Goal: Contribute content: Contribute content

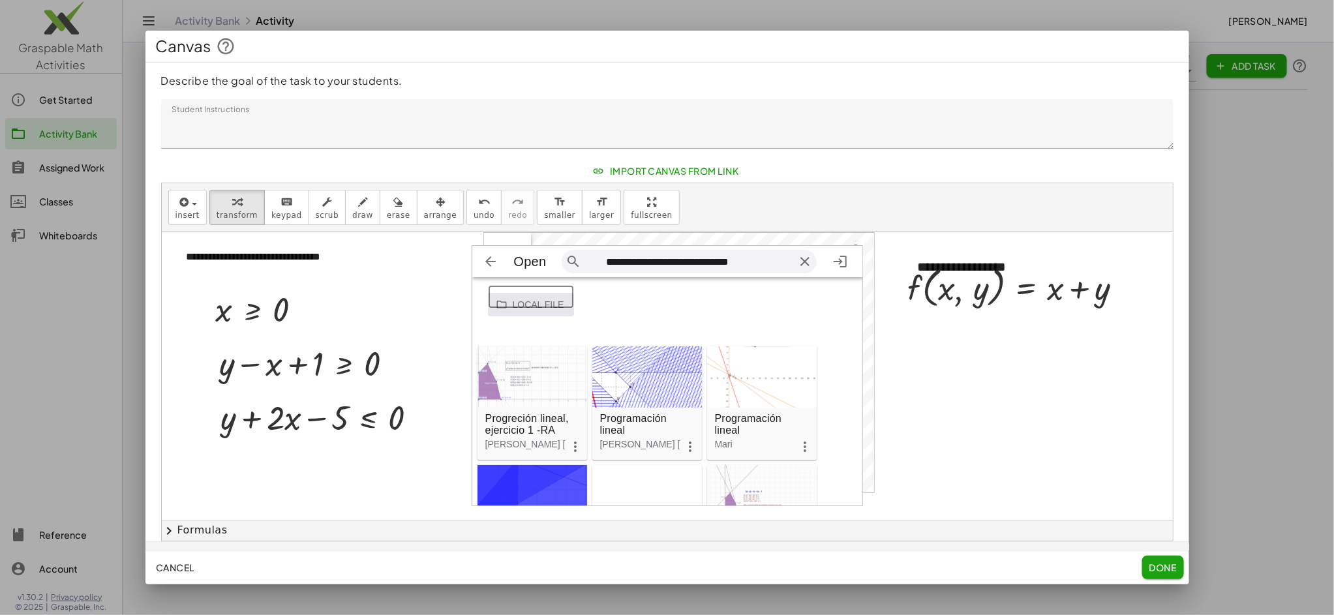
click at [542, 304] on input "Geometría" at bounding box center [531, 296] width 87 height 23
click at [538, 305] on input "Geometría" at bounding box center [531, 296] width 87 height 23
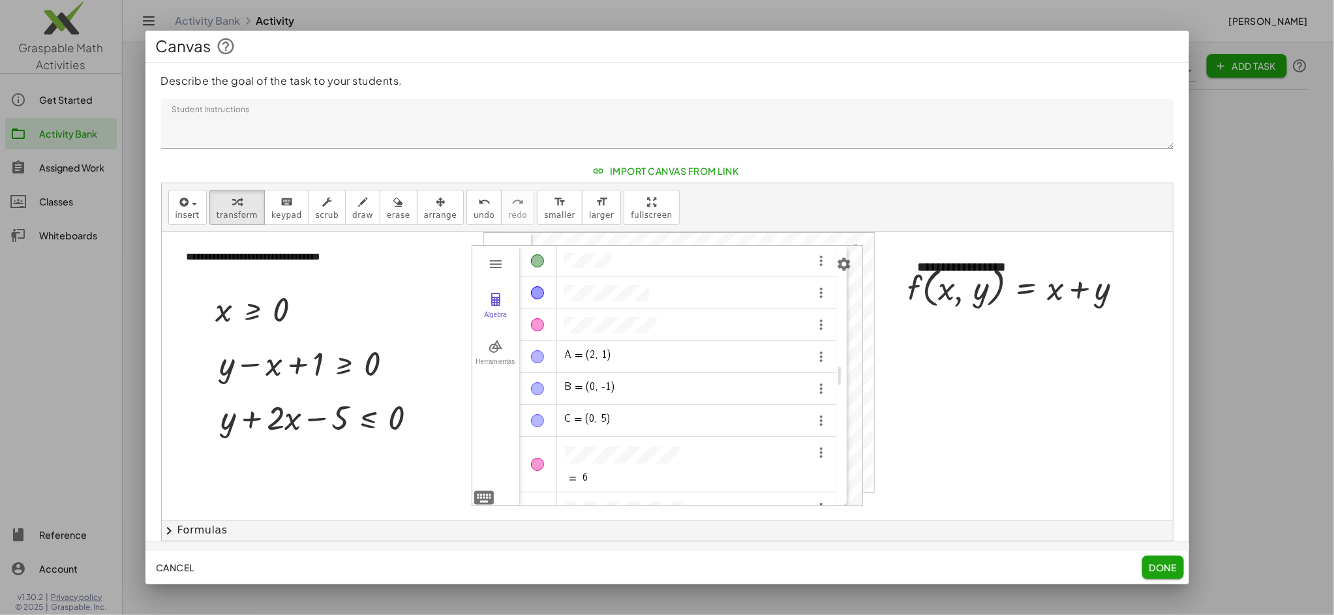
drag, startPoint x: 490, startPoint y: 405, endPoint x: 498, endPoint y: 469, distance: 63.8
click at [466, 487] on div "**********" at bounding box center [667, 388] width 1011 height 313
drag, startPoint x: 907, startPoint y: 40, endPoint x: 886, endPoint y: -7, distance: 51.4
click at [886, 0] on html "**********" at bounding box center [667, 307] width 1334 height 615
click at [396, 55] on div "Canvas" at bounding box center [668, 46] width 1044 height 31
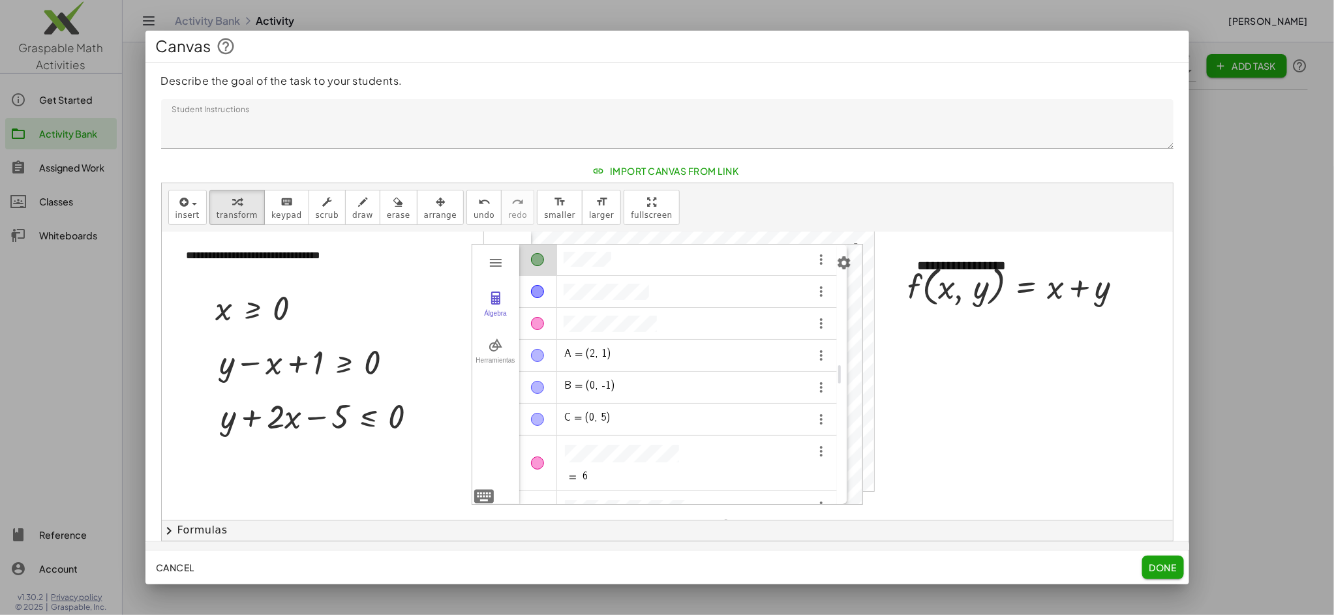
scroll to position [26, 0]
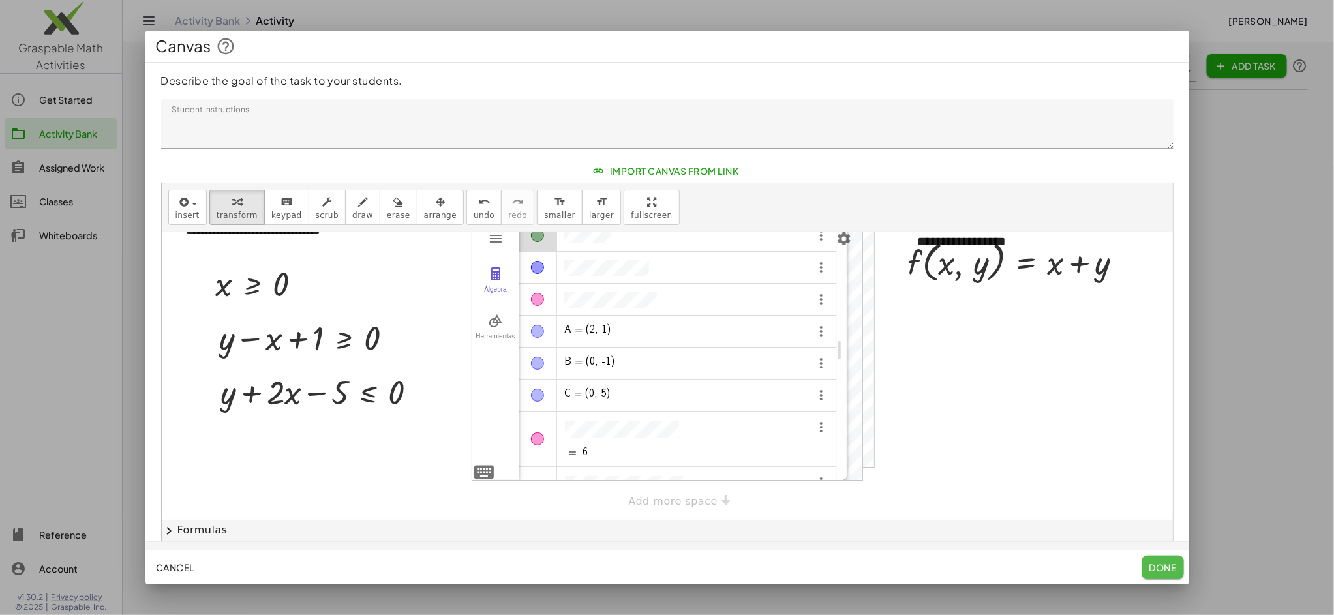
click at [1167, 570] on span "Done" at bounding box center [1162, 568] width 27 height 12
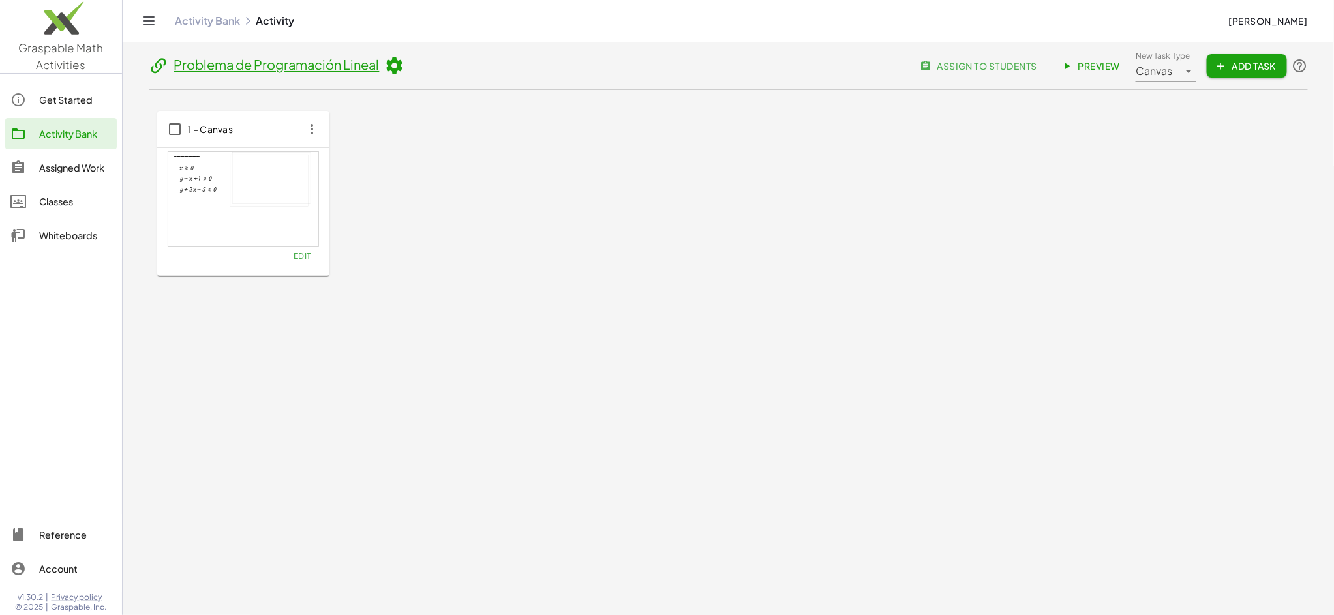
click at [307, 258] on span "Edit" at bounding box center [302, 256] width 18 height 10
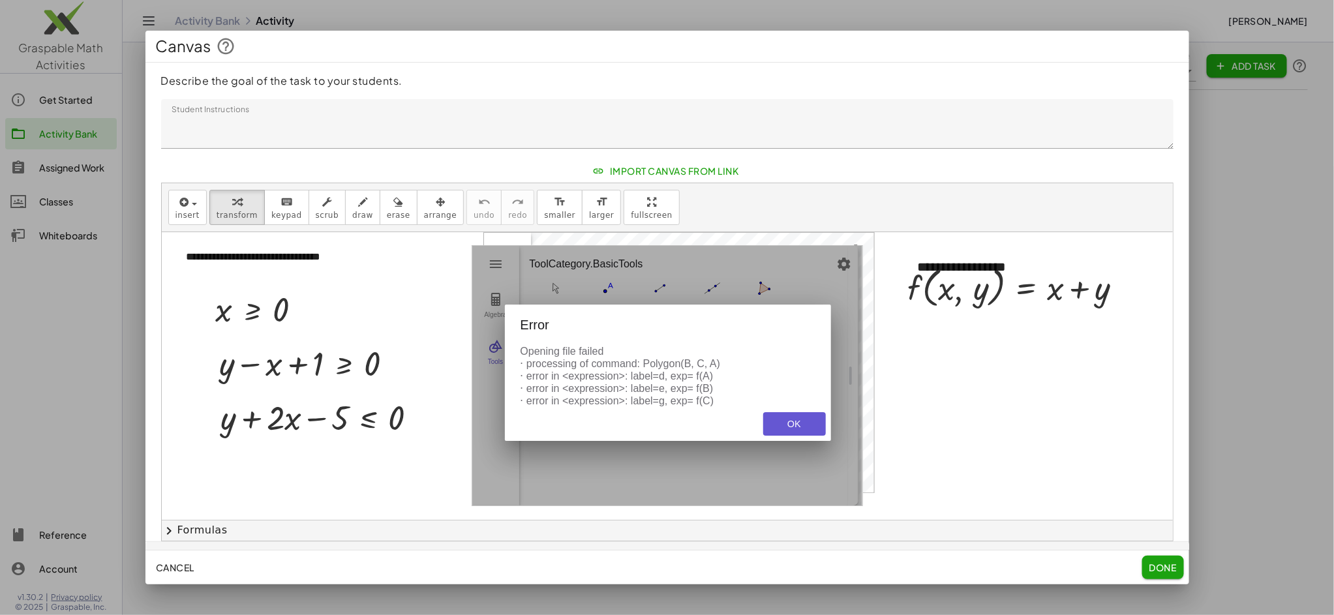
scroll to position [0, 0]
click at [799, 429] on div "OK" at bounding box center [795, 424] width 42 height 10
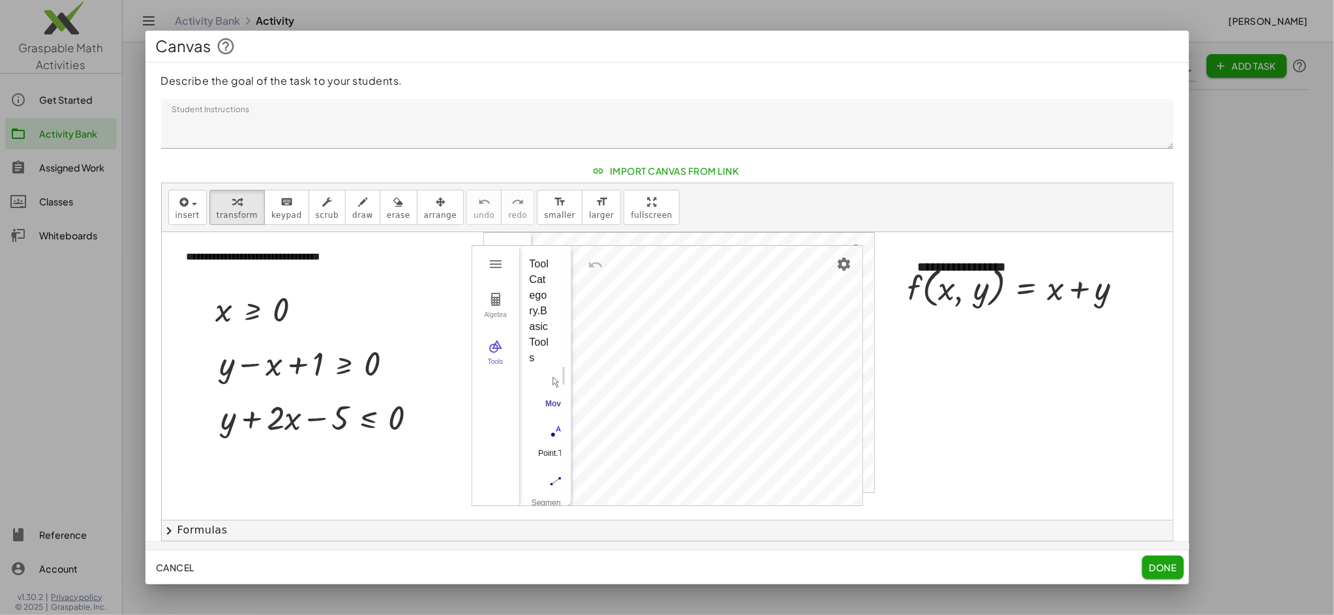
drag, startPoint x: 852, startPoint y: 378, endPoint x: 564, endPoint y: 374, distance: 287.2
click at [564, 374] on div "Perspective.Geometry" at bounding box center [566, 376] width 10 height 260
click at [1014, 425] on div at bounding box center [667, 388] width 1011 height 313
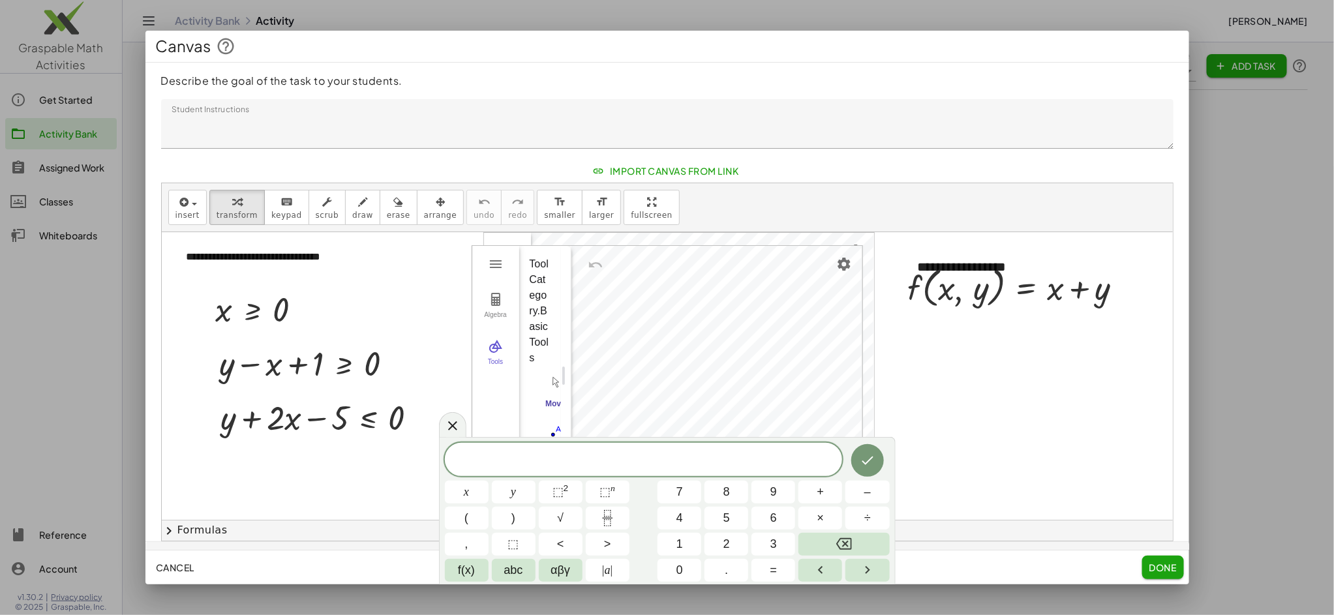
click at [989, 463] on div at bounding box center [667, 388] width 1011 height 313
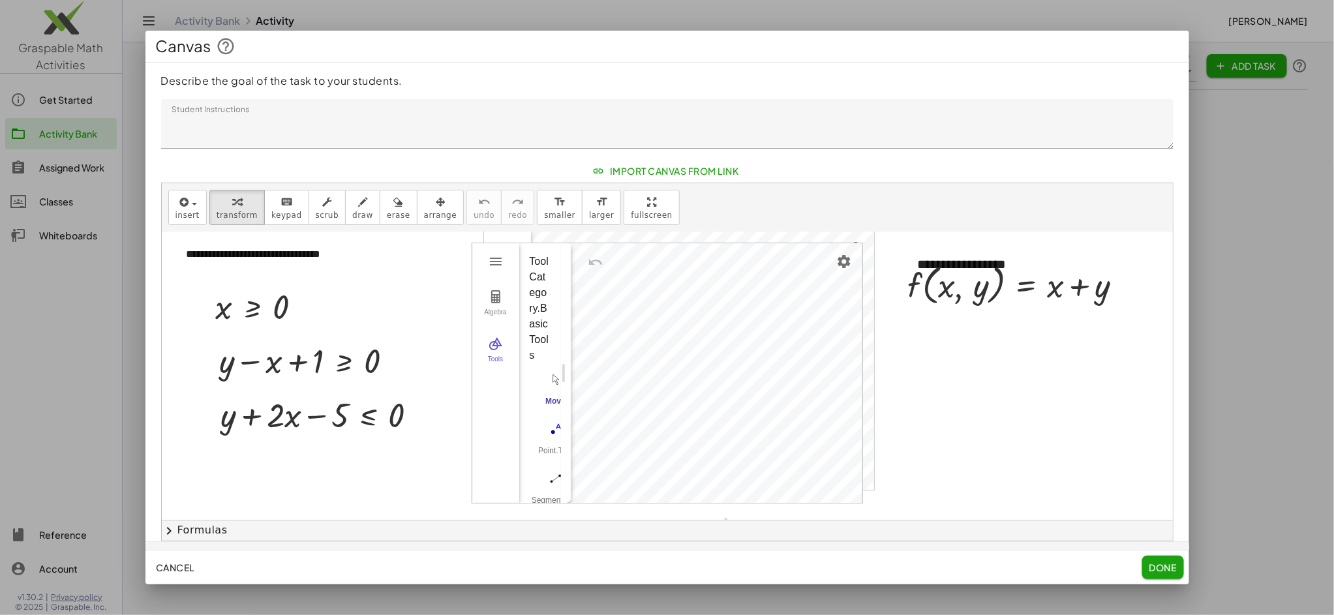
scroll to position [26, 0]
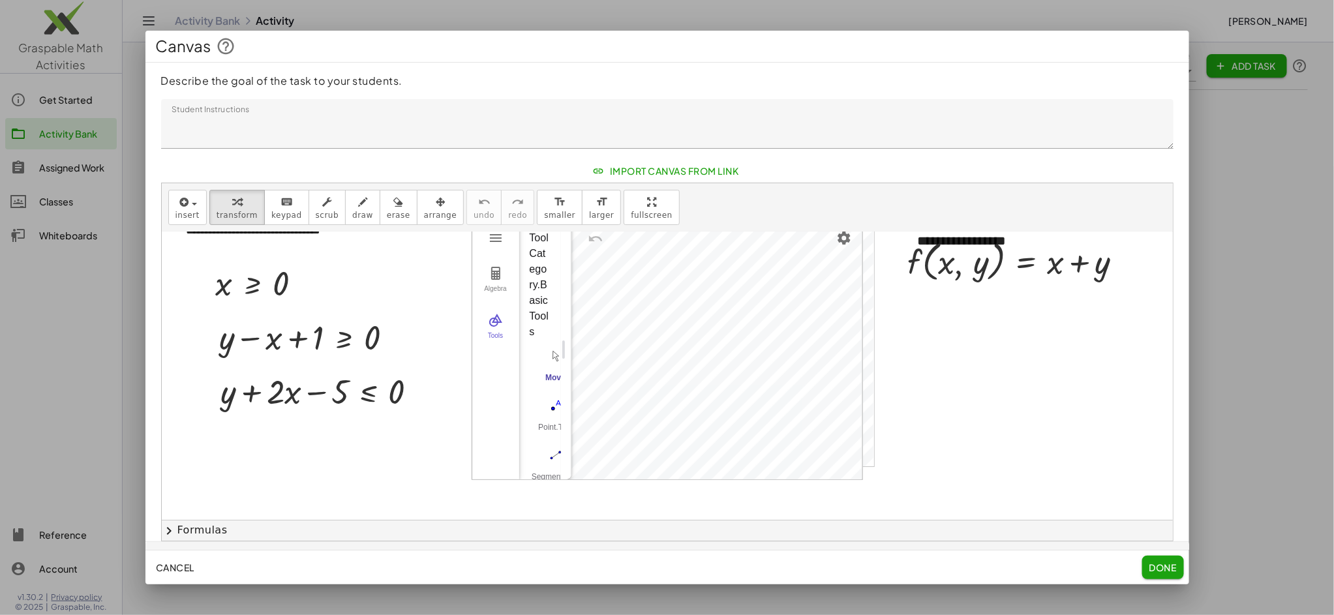
click at [720, 499] on div "**********" at bounding box center [667, 493] width 1011 height 575
click at [853, 517] on div "**********" at bounding box center [667, 493] width 1011 height 575
click at [810, 480] on div "Algebra Tools A = ? B = ? C = ? t1 = ? k = 5 -5 5 ** ≤ k ≤ * Step 1 × d = 3 e =…" at bounding box center [668, 349] width 392 height 261
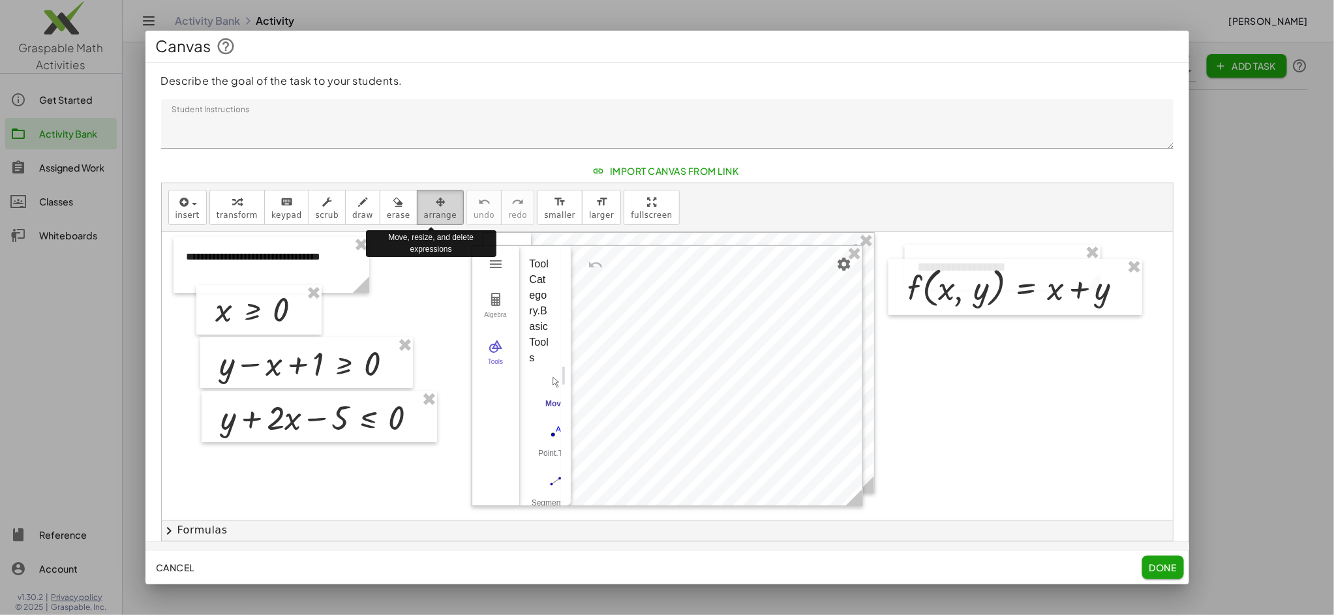
click at [436, 202] on icon "button" at bounding box center [441, 202] width 10 height 16
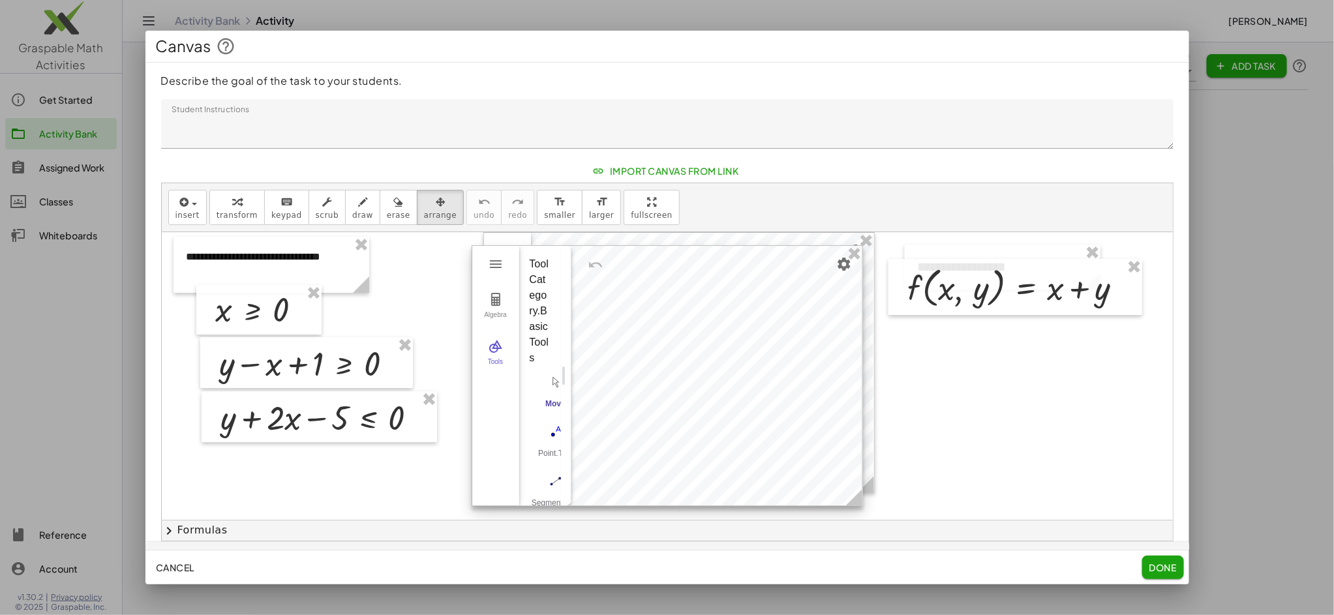
drag, startPoint x: 429, startPoint y: 418, endPoint x: 516, endPoint y: 457, distance: 94.9
click at [598, 439] on div "Algebra Tools A = ? B = ? C = ? t1 = ? k = 5 -5 5 ** ≤ k ≤ * Step 1 × d = 3 e =…" at bounding box center [668, 375] width 392 height 261
drag, startPoint x: 492, startPoint y: 469, endPoint x: 491, endPoint y: 418, distance: 50.9
click at [504, 458] on div "Algebra Tools" at bounding box center [495, 376] width 47 height 260
drag, startPoint x: 497, startPoint y: 404, endPoint x: 478, endPoint y: 454, distance: 53.9
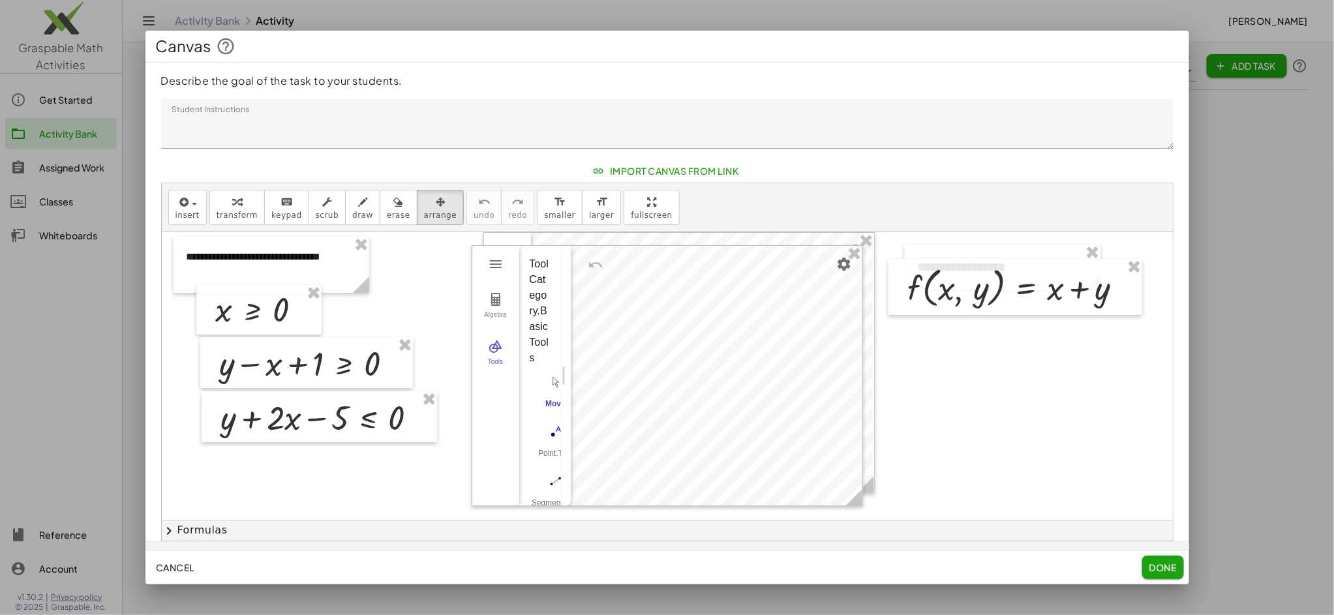
click at [478, 454] on div "Algebra Tools" at bounding box center [495, 376] width 47 height 260
drag, startPoint x: 502, startPoint y: 274, endPoint x: 482, endPoint y: 356, distance: 84.0
click at [472, 284] on div "Algebra Tools A = ? B = ? C = ? t1 = ? k = 5 -5 5 ** ≤ k ≤ * Step 1 × d = 3 e =…" at bounding box center [668, 375] width 392 height 261
drag, startPoint x: 497, startPoint y: 444, endPoint x: 496, endPoint y: 456, distance: 11.8
click at [488, 459] on div "Algebra Tools" at bounding box center [495, 376] width 47 height 260
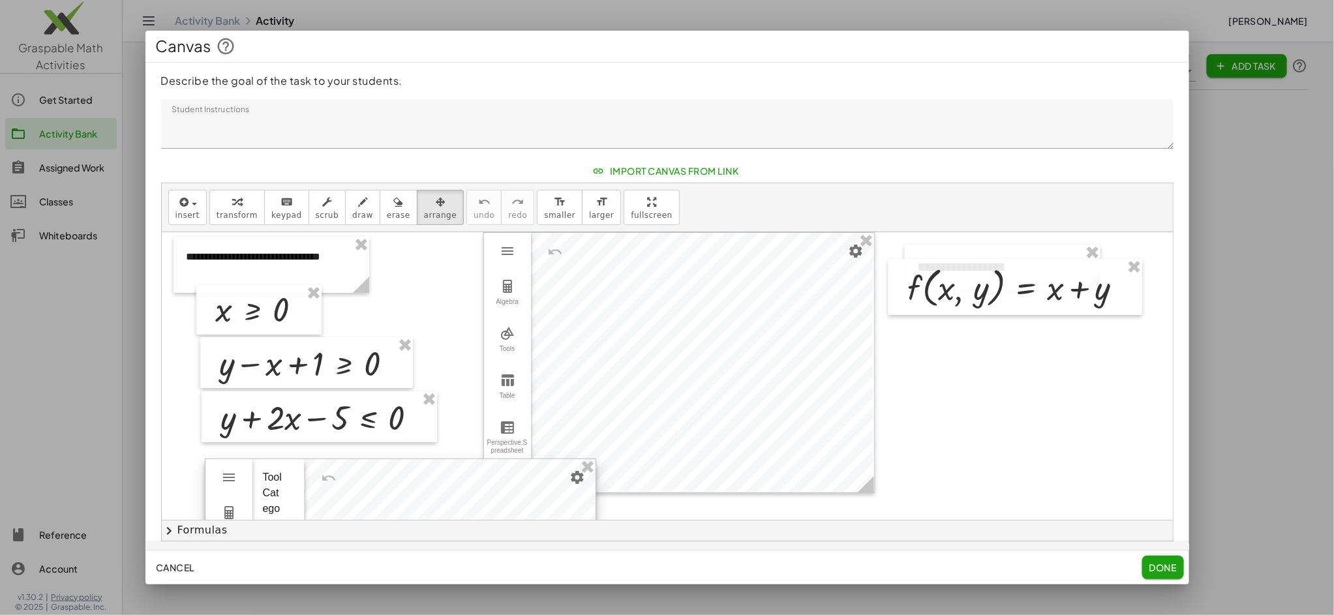
drag, startPoint x: 844, startPoint y: 283, endPoint x: 578, endPoint y: 496, distance: 341.7
click at [578, 496] on div at bounding box center [401, 589] width 390 height 260
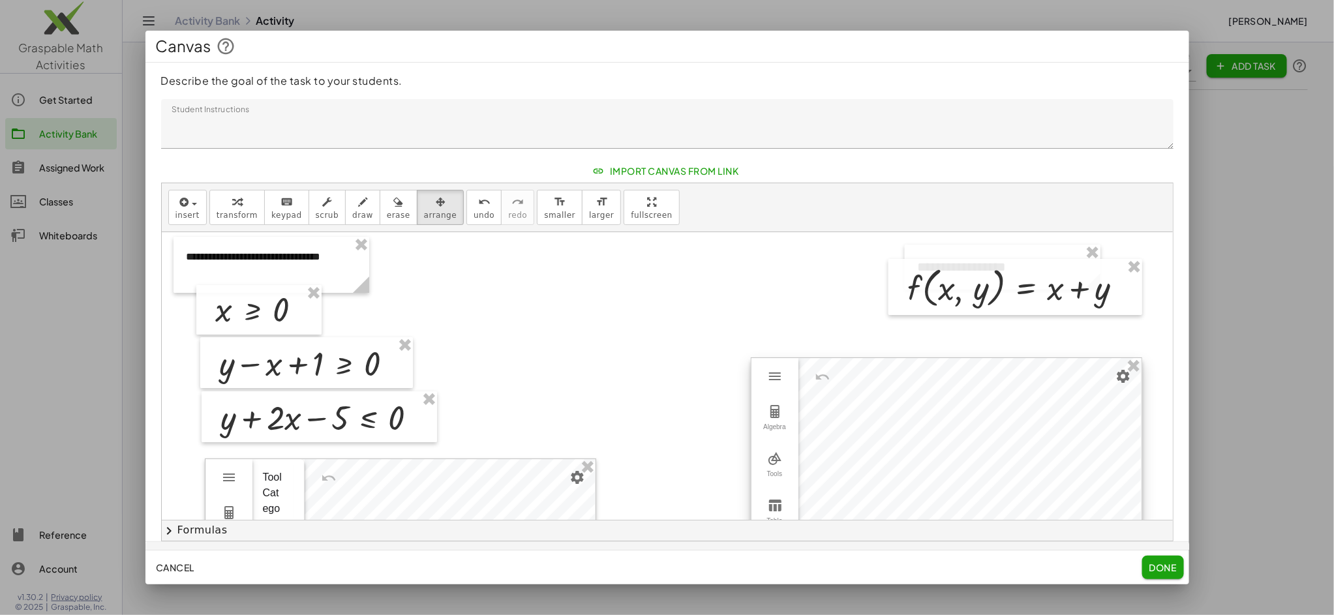
drag, startPoint x: 718, startPoint y: 273, endPoint x: 986, endPoint y: 399, distance: 295.4
click at [986, 399] on div at bounding box center [947, 488] width 390 height 260
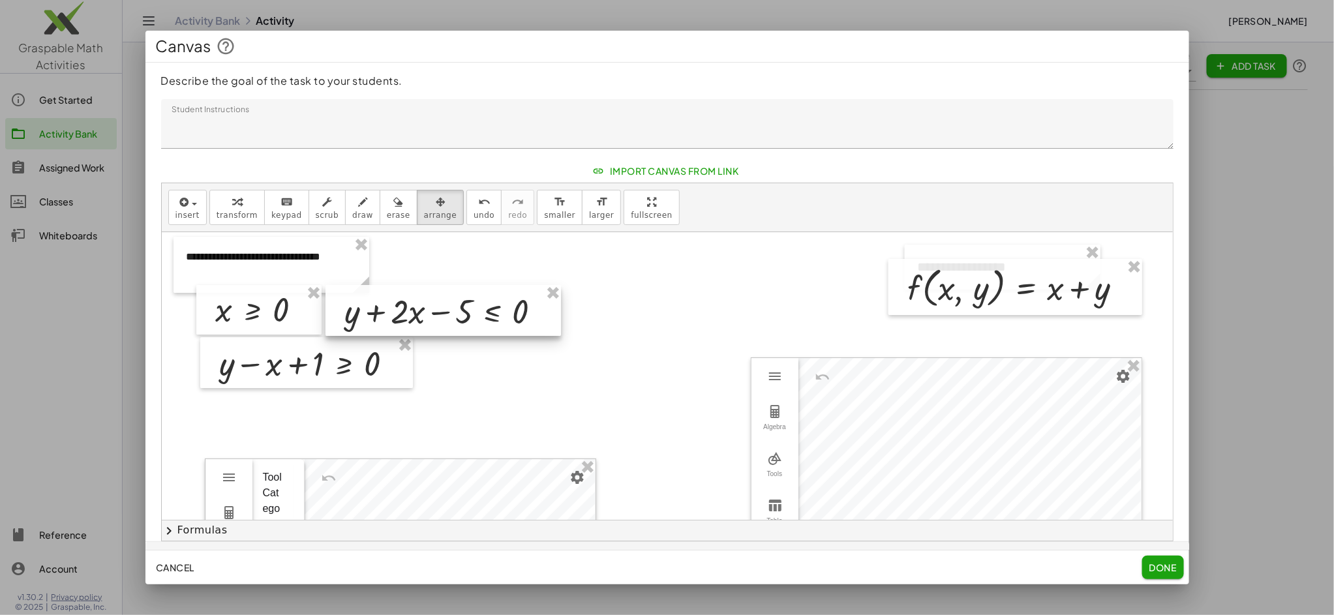
drag, startPoint x: 382, startPoint y: 420, endPoint x: 504, endPoint y: 339, distance: 146.2
click at [506, 314] on div at bounding box center [444, 310] width 236 height 51
drag, startPoint x: 429, startPoint y: 491, endPoint x: 433, endPoint y: 440, distance: 50.5
click at [444, 450] on div at bounding box center [399, 580] width 390 height 260
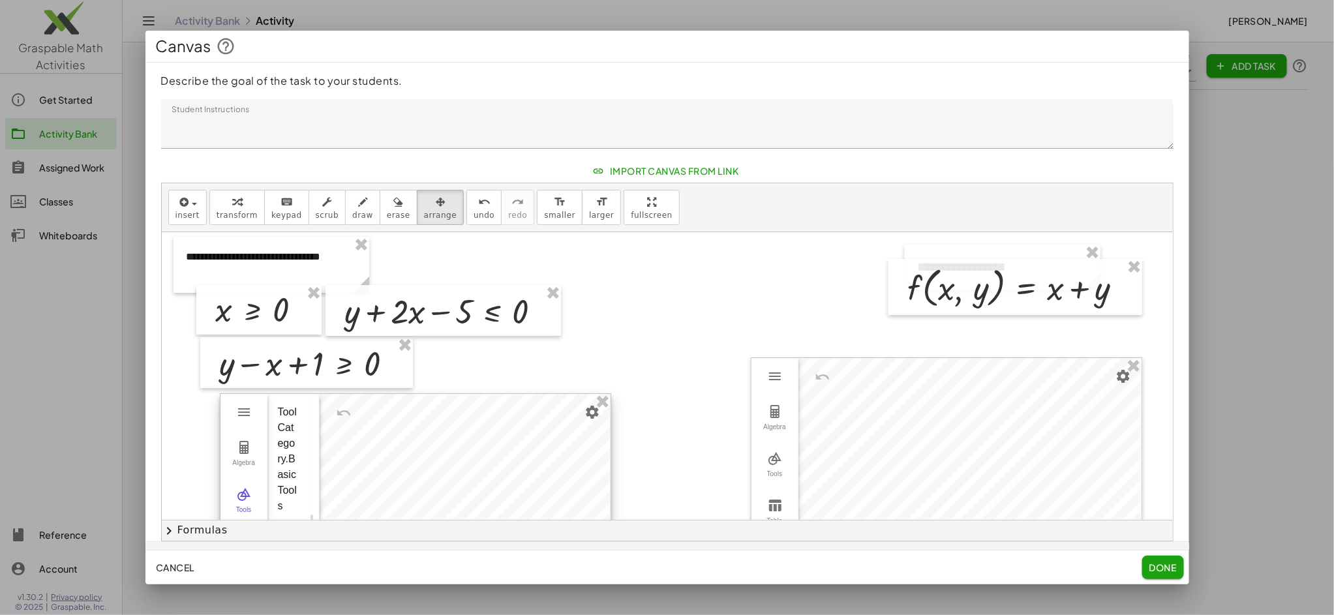
click at [431, 454] on div at bounding box center [416, 524] width 390 height 260
click at [670, 479] on div at bounding box center [667, 519] width 1011 height 575
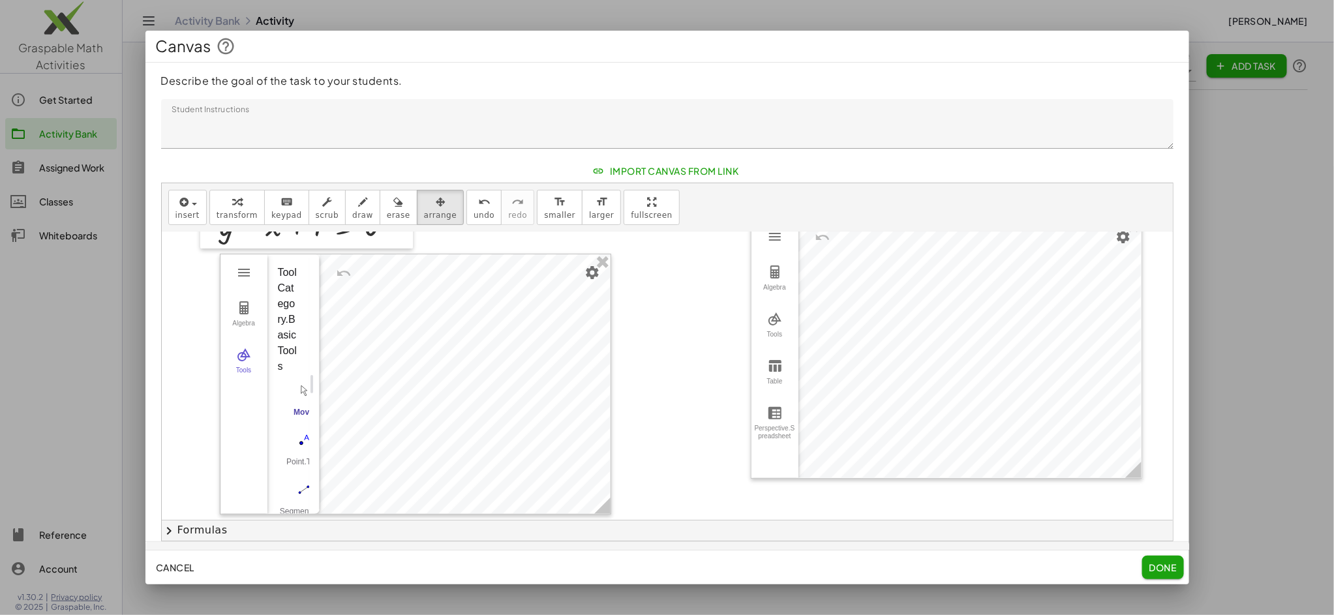
scroll to position [137, 0]
drag, startPoint x: 313, startPoint y: 390, endPoint x: 383, endPoint y: 392, distance: 70.5
click at [383, 392] on div "Perspective.Geometry" at bounding box center [385, 387] width 10 height 260
click at [245, 277] on img "Perspective.Geometry" at bounding box center [244, 276] width 16 height 16
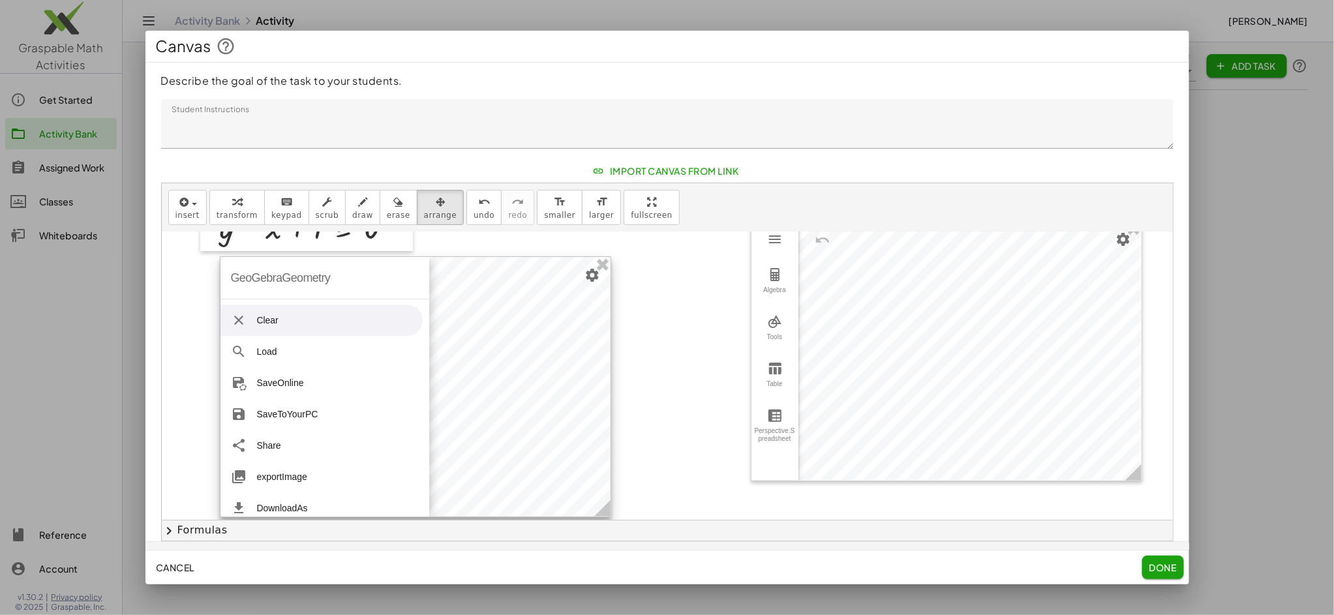
click at [245, 277] on div "GeoGebraGeometry" at bounding box center [281, 278] width 100 height 42
click at [442, 278] on div at bounding box center [416, 387] width 390 height 260
click at [455, 416] on div at bounding box center [415, 387] width 390 height 260
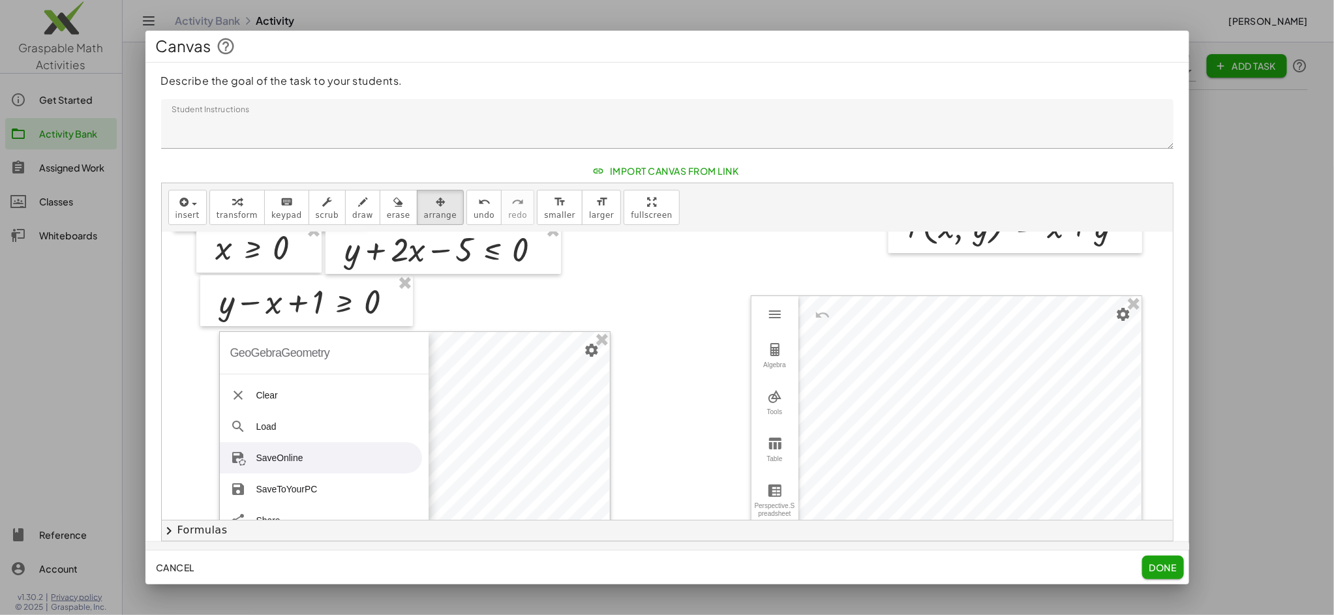
scroll to position [75, 0]
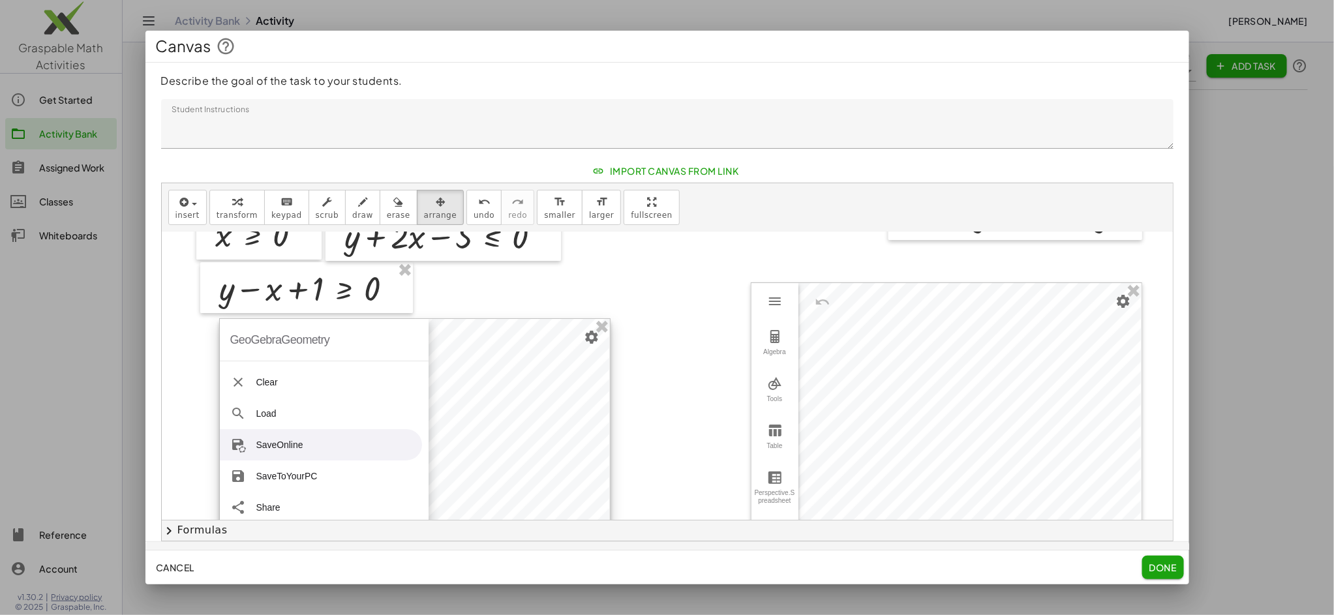
click at [250, 341] on div "GeoGebraGeometry" at bounding box center [280, 340] width 100 height 42
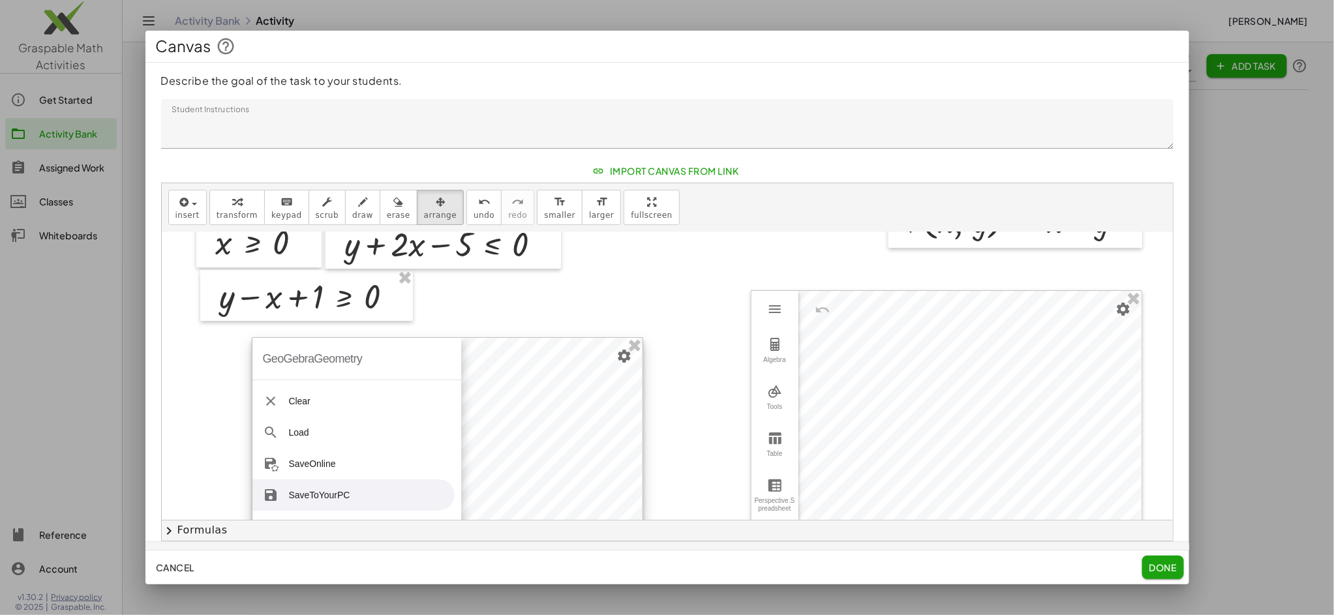
drag, startPoint x: 429, startPoint y: 469, endPoint x: 461, endPoint y: 478, distance: 33.7
click at [461, 479] on div "GeoGebraGeometry Clear Load SaveOnline SaveToYourPC Share exportImage DownloadA…" at bounding box center [448, 467] width 392 height 261
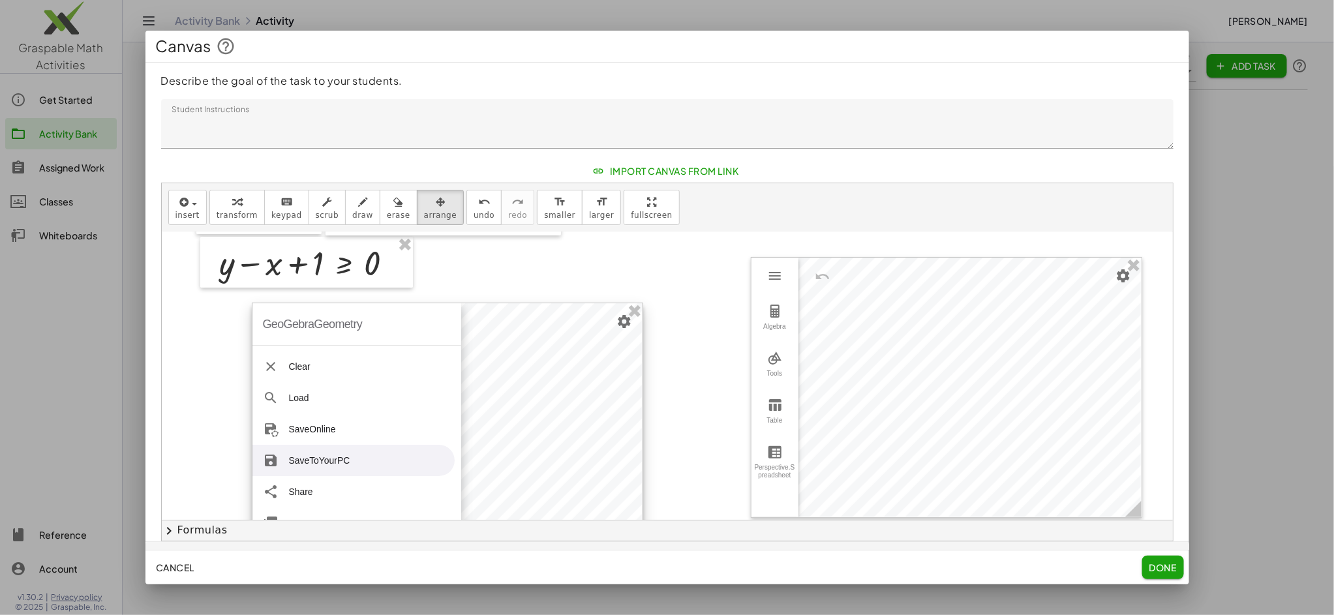
click at [588, 440] on div at bounding box center [448, 433] width 390 height 260
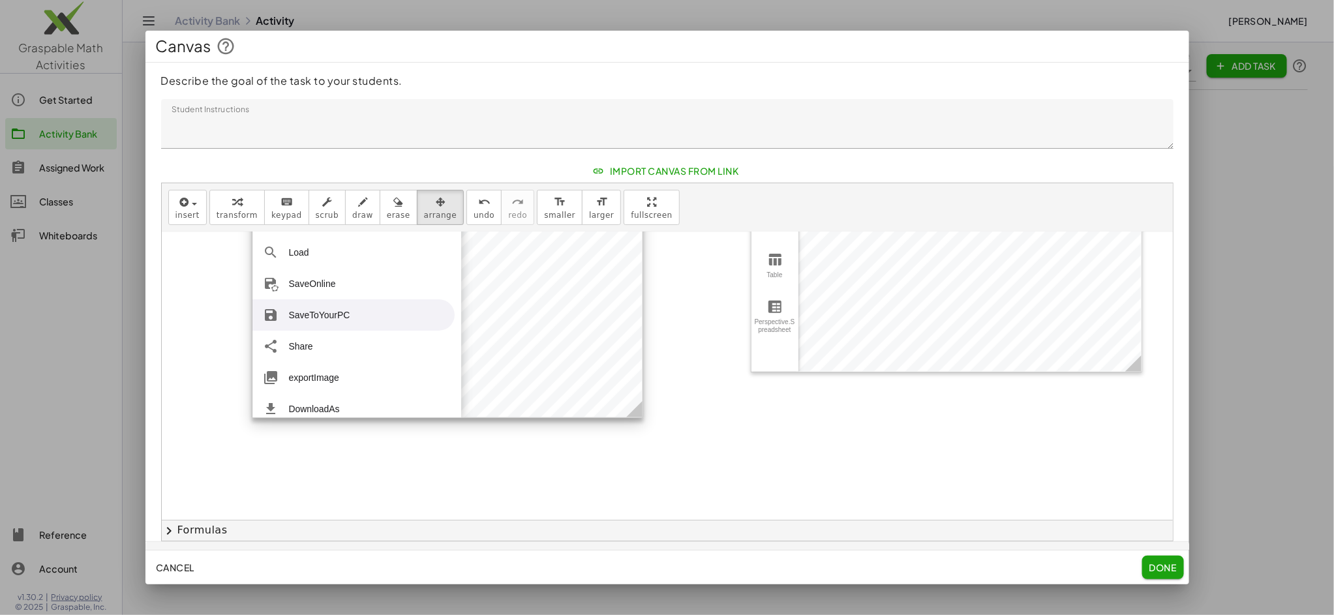
scroll to position [222, 0]
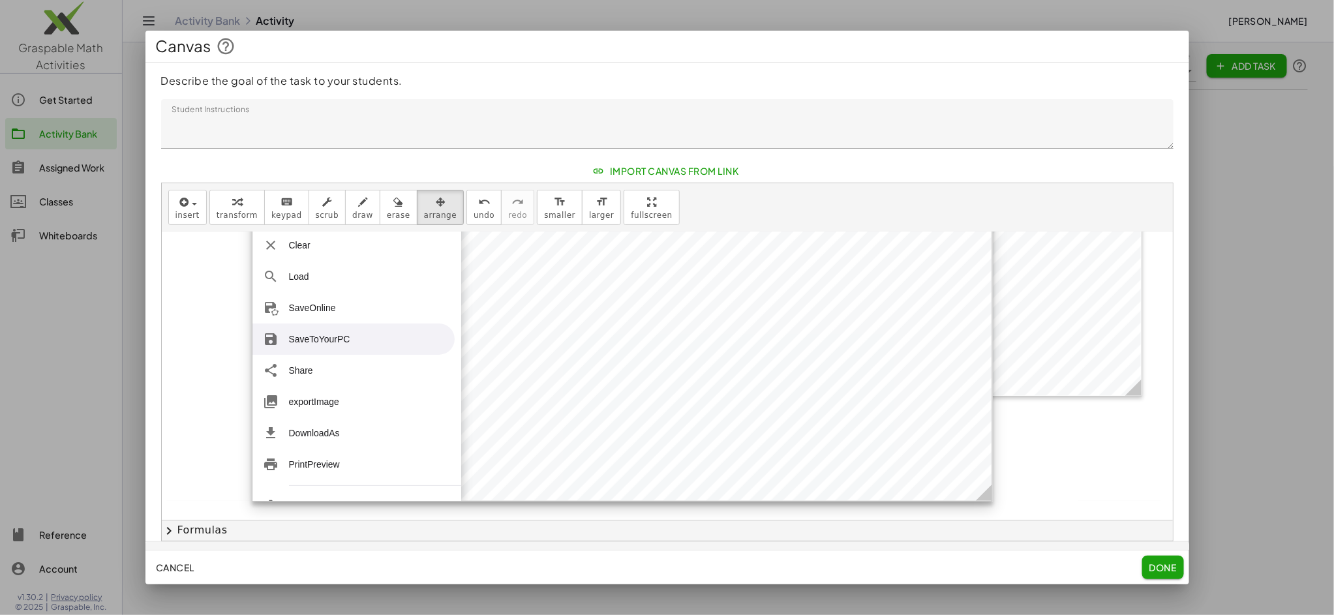
drag, startPoint x: 641, startPoint y: 439, endPoint x: 989, endPoint y: 497, distance: 353.4
click at [990, 498] on icon at bounding box center [984, 493] width 16 height 16
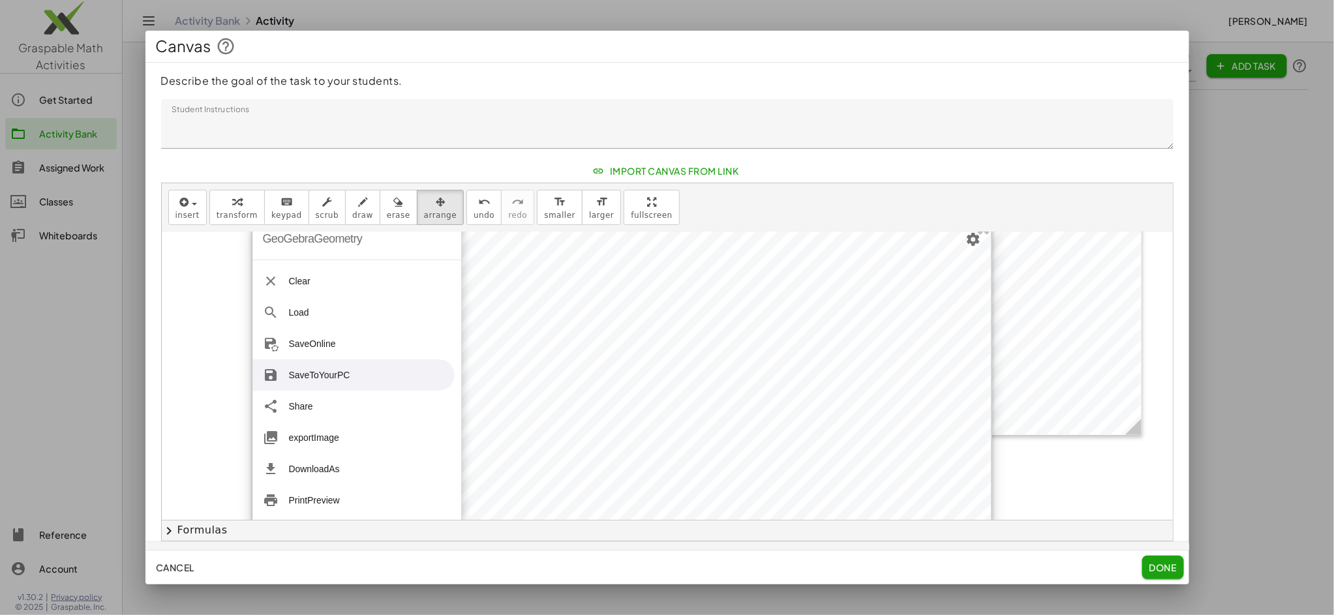
scroll to position [0, 0]
drag, startPoint x: 466, startPoint y: 388, endPoint x: 466, endPoint y: 407, distance: 19.6
click at [466, 407] on div at bounding box center [622, 375] width 739 height 319
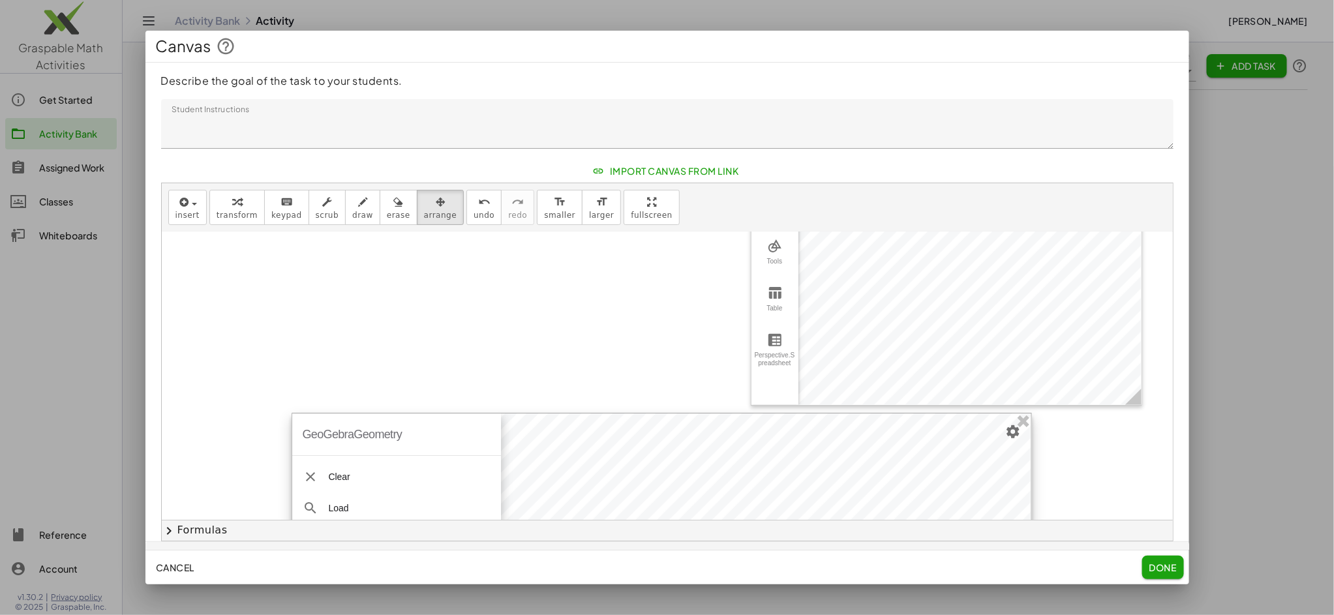
drag, startPoint x: 534, startPoint y: 393, endPoint x: 552, endPoint y: 585, distance: 192.7
click at [573, 595] on div "**********" at bounding box center [667, 307] width 1334 height 615
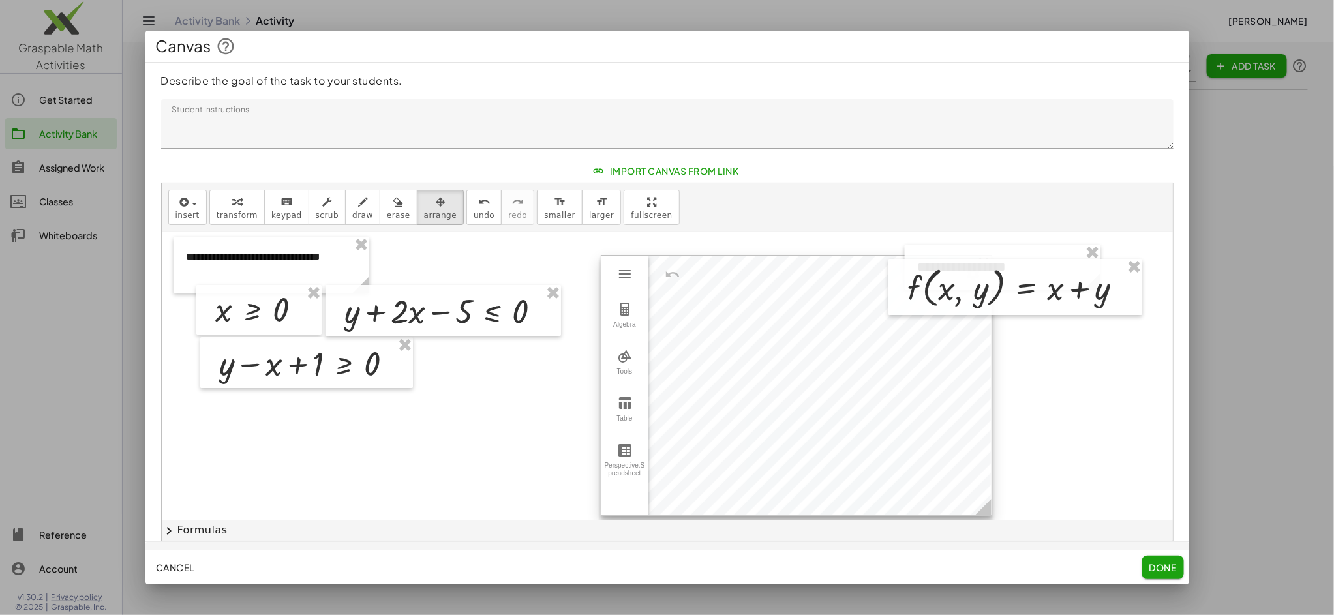
drag, startPoint x: 861, startPoint y: 406, endPoint x: 713, endPoint y: 309, distance: 176.6
click at [711, 303] on div at bounding box center [797, 386] width 390 height 260
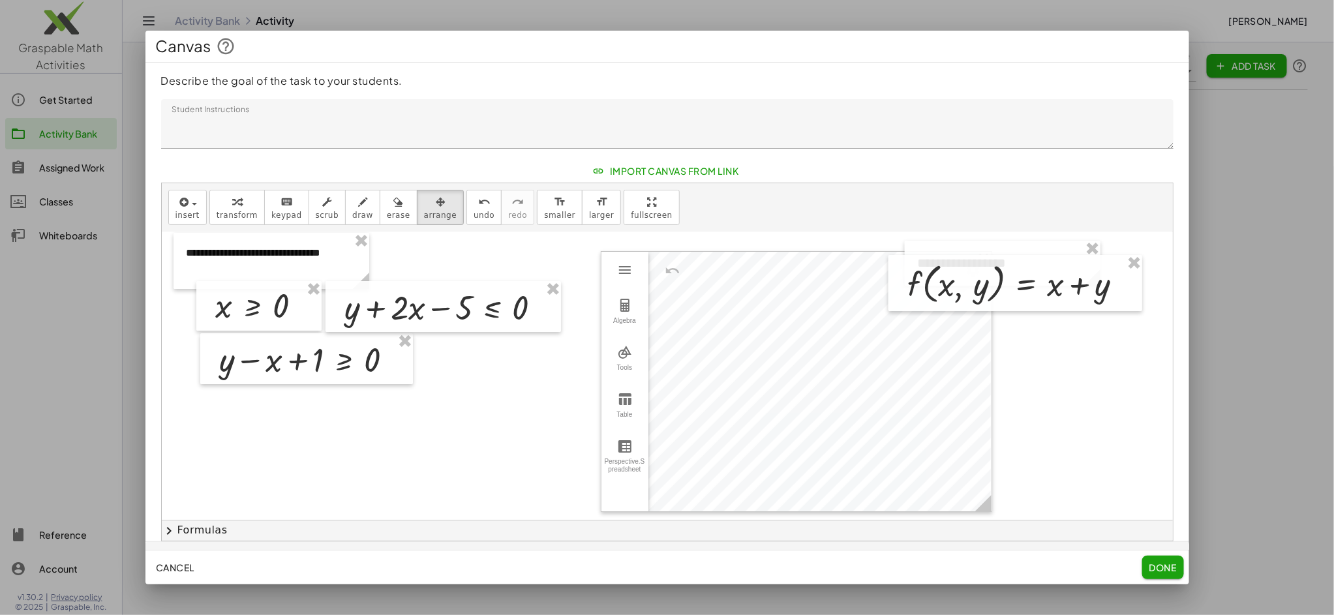
click at [991, 505] on div at bounding box center [667, 586] width 1011 height 717
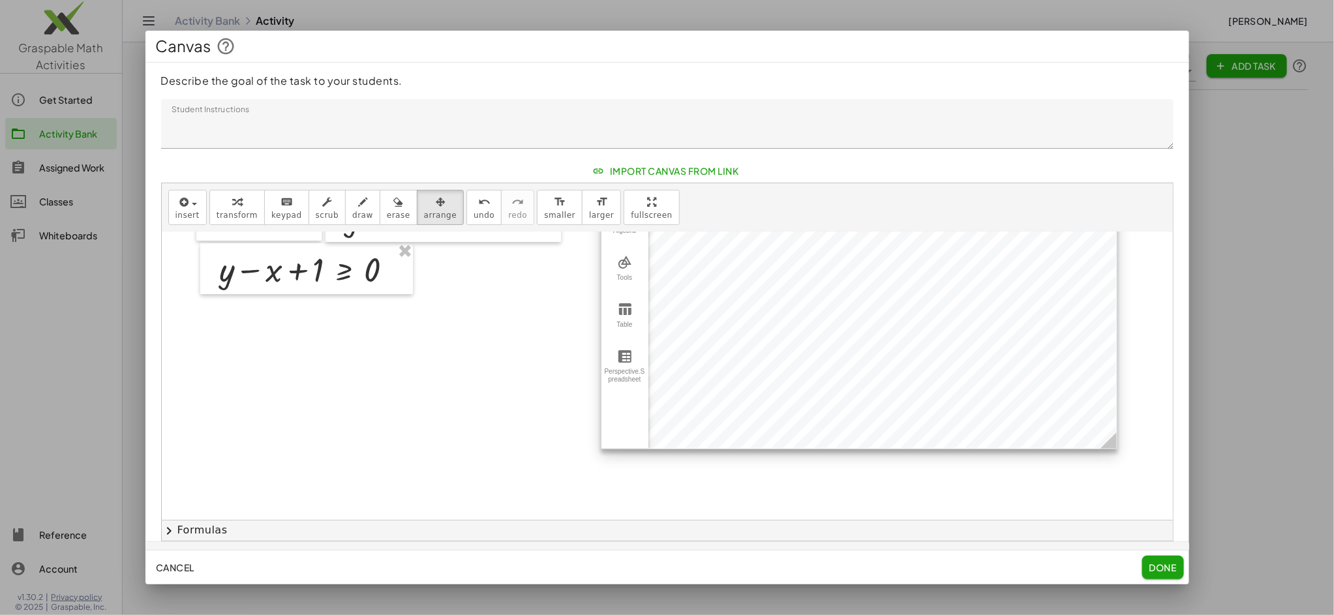
drag, startPoint x: 990, startPoint y: 418, endPoint x: 1117, endPoint y: 446, distance: 129.7
click at [1117, 446] on icon at bounding box center [1109, 441] width 16 height 16
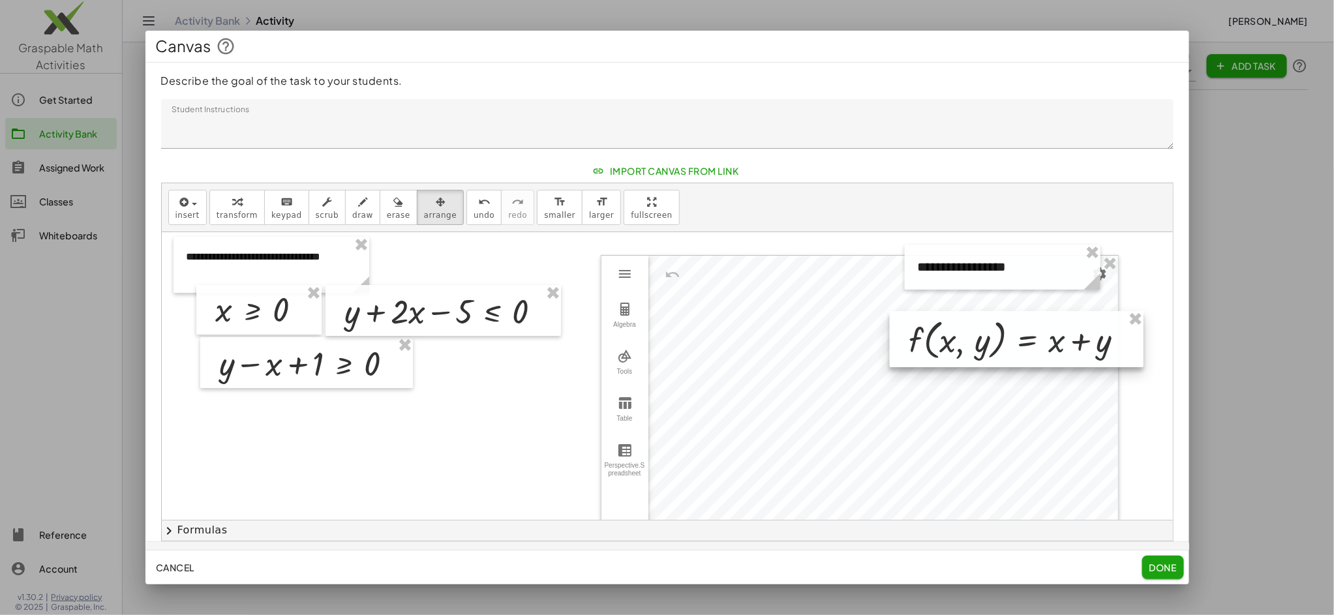
drag, startPoint x: 1084, startPoint y: 277, endPoint x: 1085, endPoint y: 330, distance: 52.2
click at [1085, 330] on div at bounding box center [1017, 339] width 254 height 56
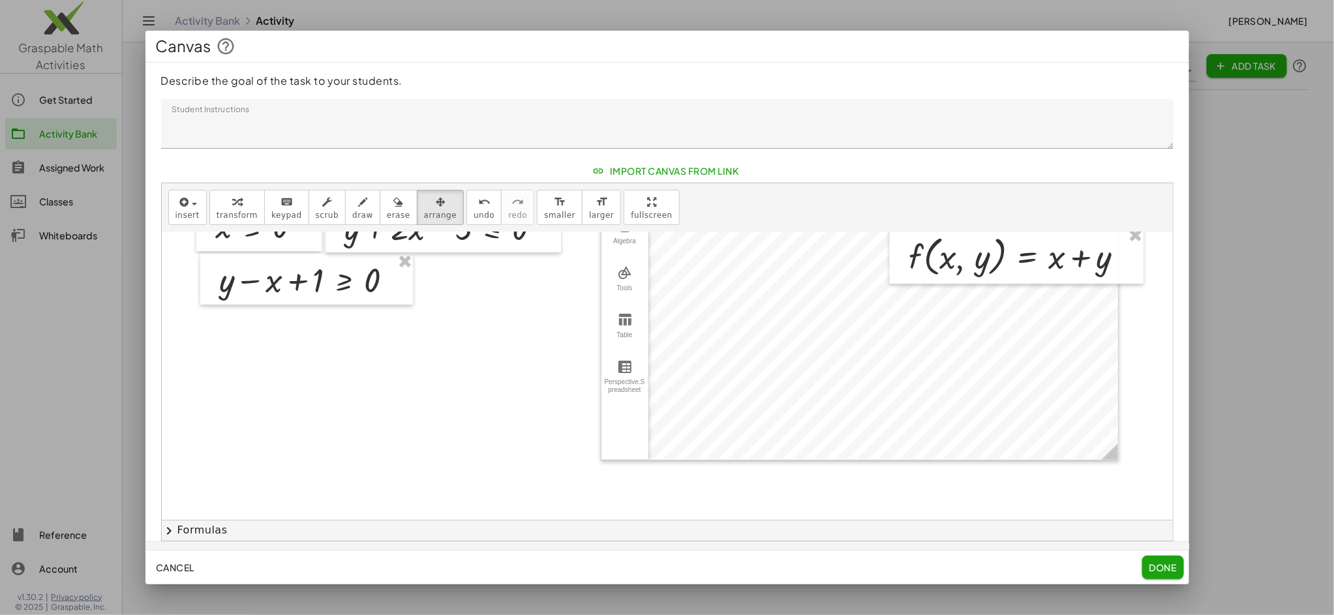
click at [544, 466] on div at bounding box center [667, 507] width 1011 height 717
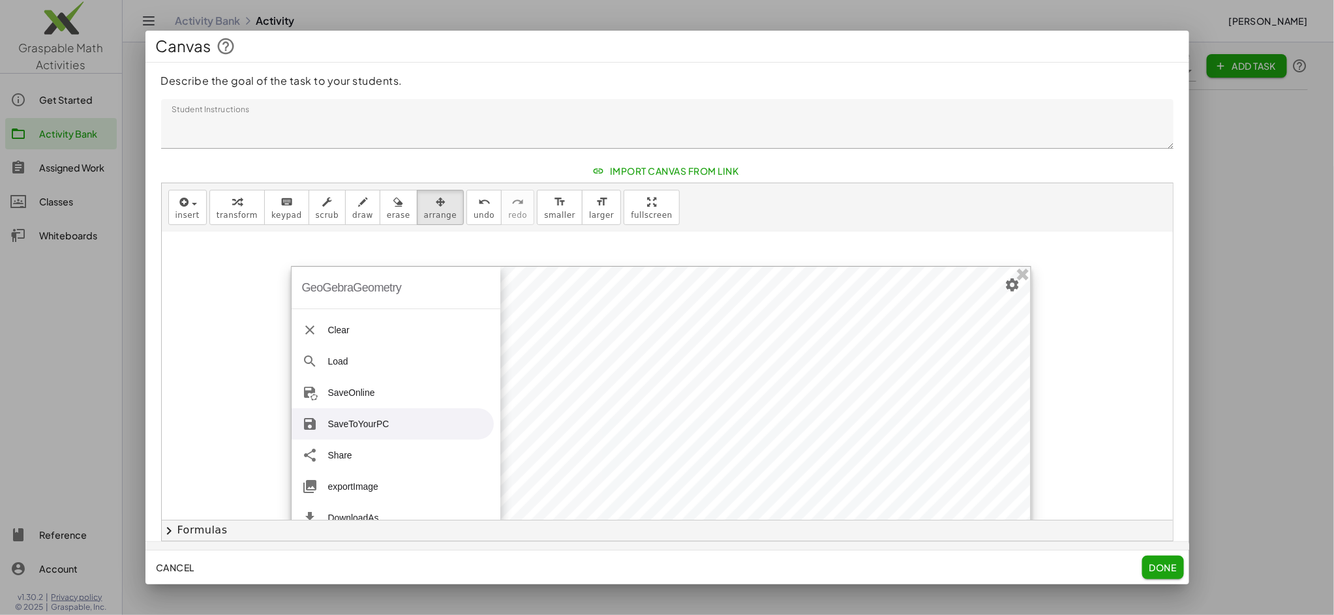
scroll to position [360, 0]
click at [354, 393] on li "SaveOnline" at bounding box center [393, 391] width 202 height 31
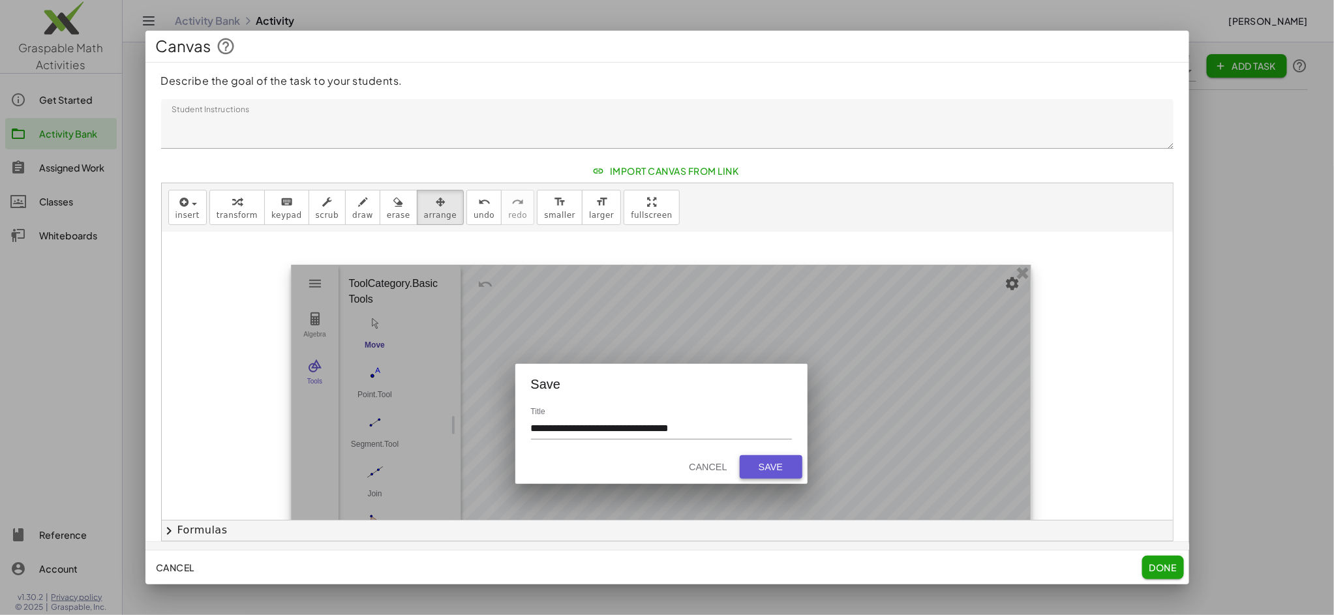
click at [780, 469] on div "Save" at bounding box center [771, 467] width 42 height 10
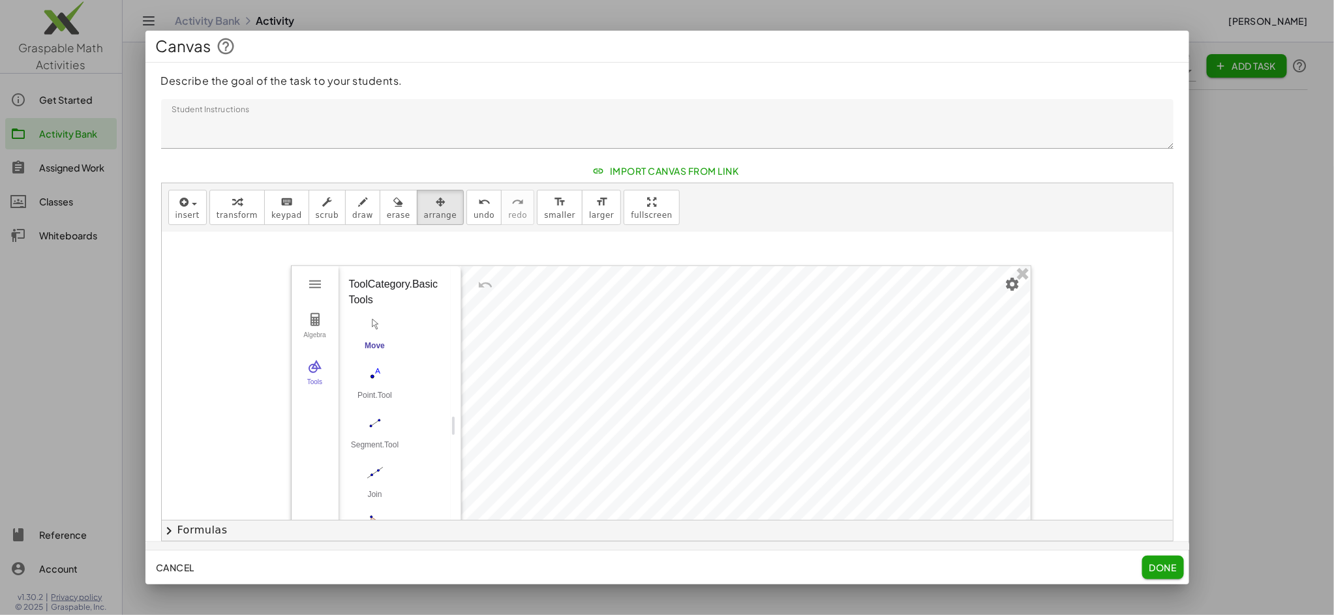
scroll to position [357, 0]
click at [747, 316] on div at bounding box center [657, 429] width 739 height 319
click at [1102, 397] on div at bounding box center [667, 233] width 1011 height 717
click at [243, 211] on span "transform" at bounding box center [237, 215] width 41 height 9
click at [1126, 425] on div at bounding box center [667, 233] width 1011 height 717
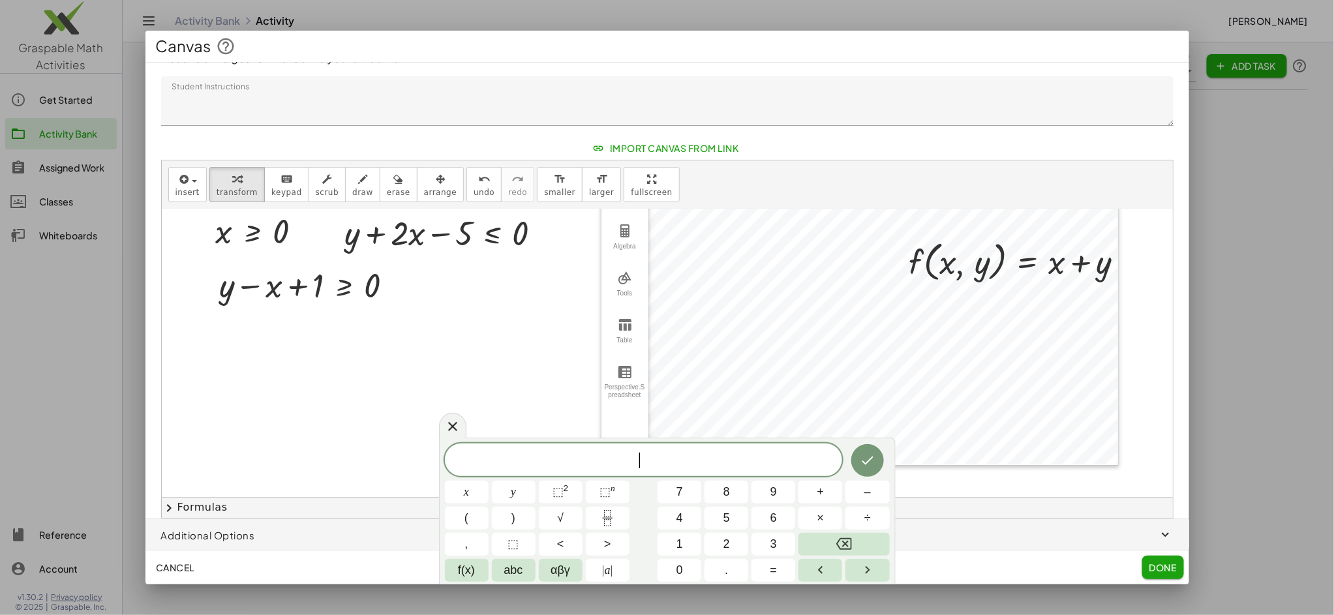
scroll to position [23, 0]
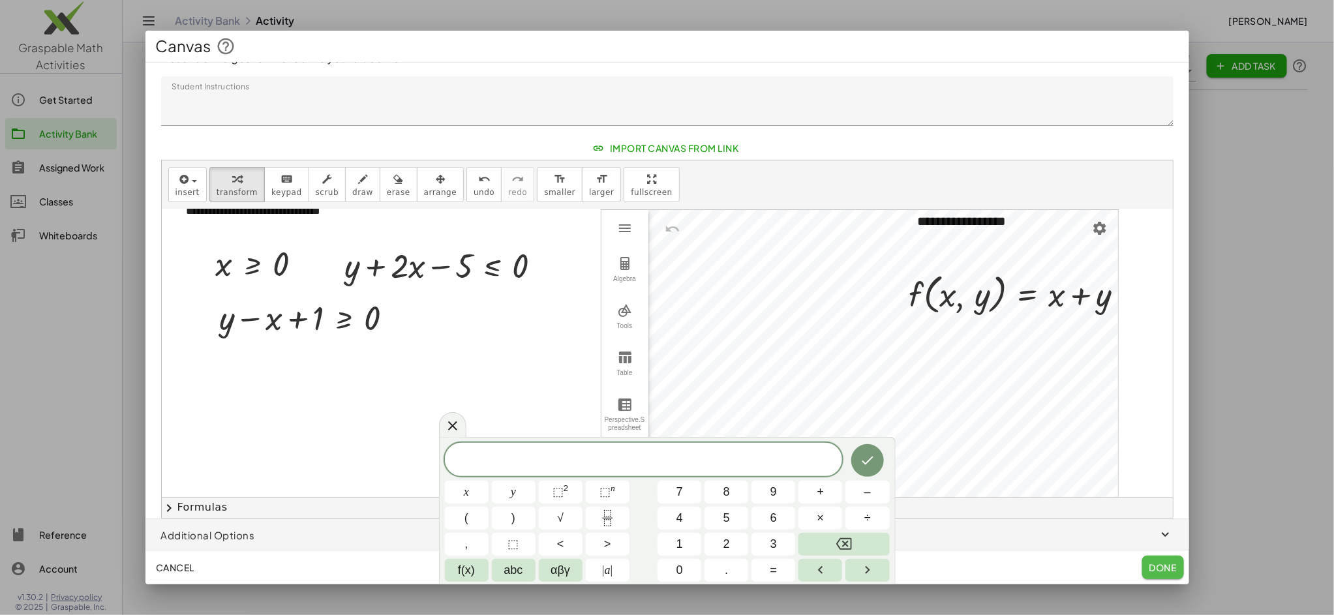
click at [1167, 572] on span "Done" at bounding box center [1162, 568] width 27 height 12
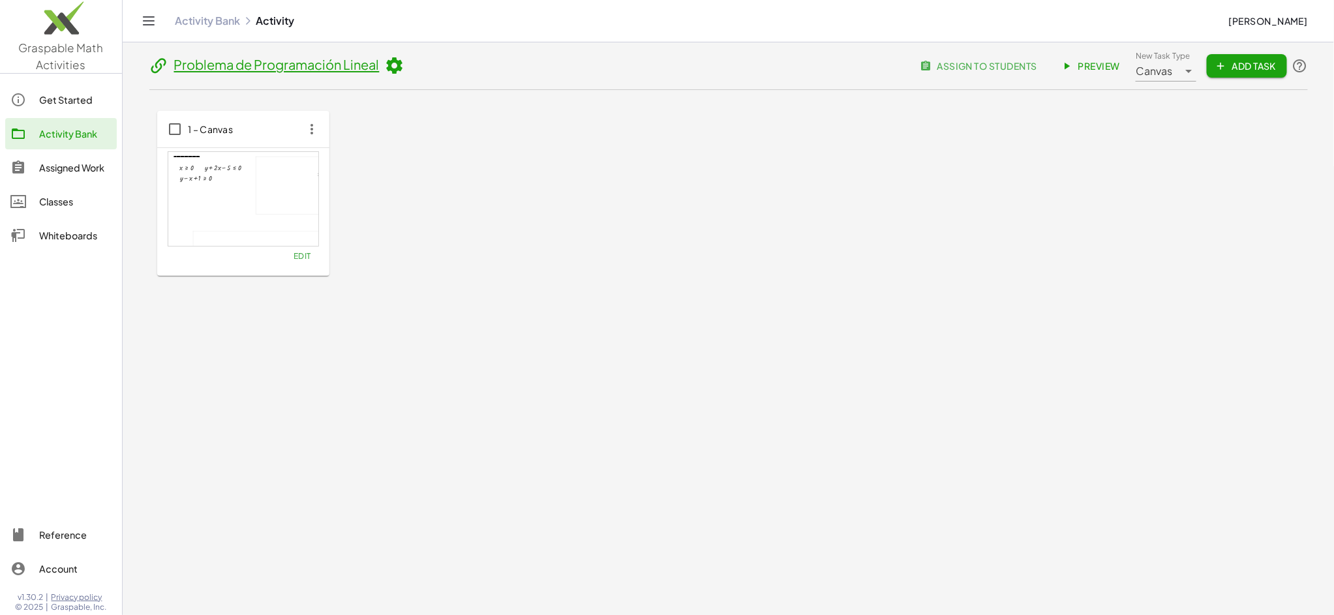
click at [1176, 434] on main "**********" at bounding box center [729, 307] width 1212 height 615
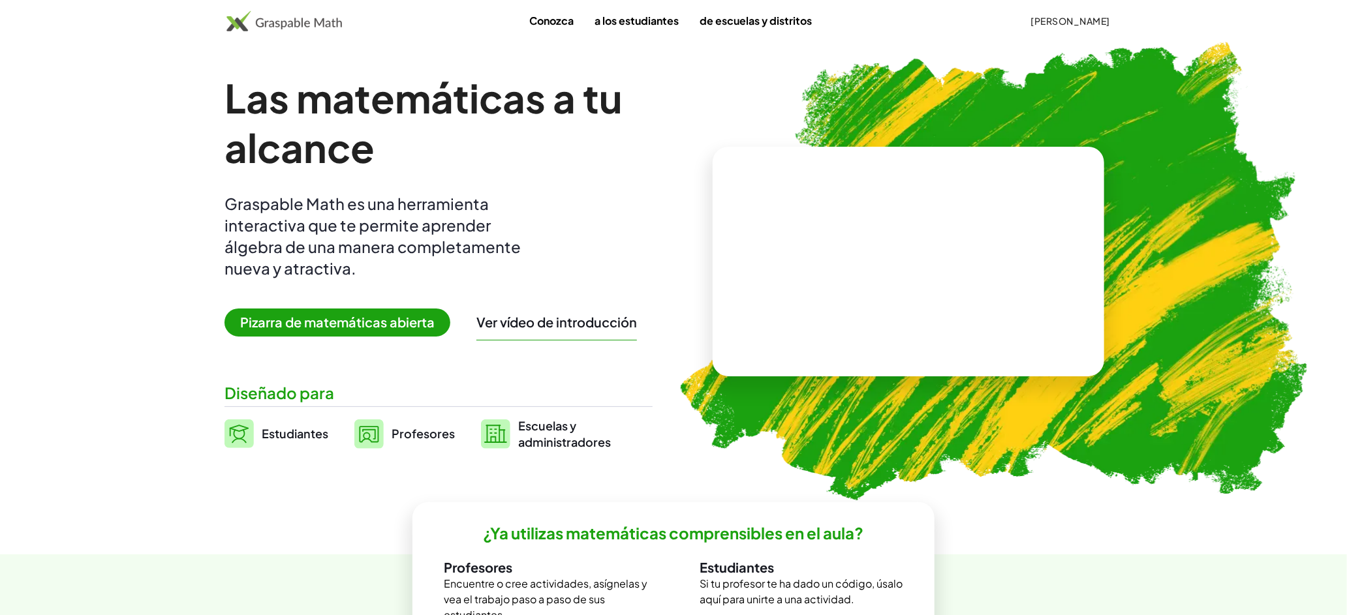
click at [1071, 18] on font "[PERSON_NAME]" at bounding box center [1070, 21] width 79 height 12
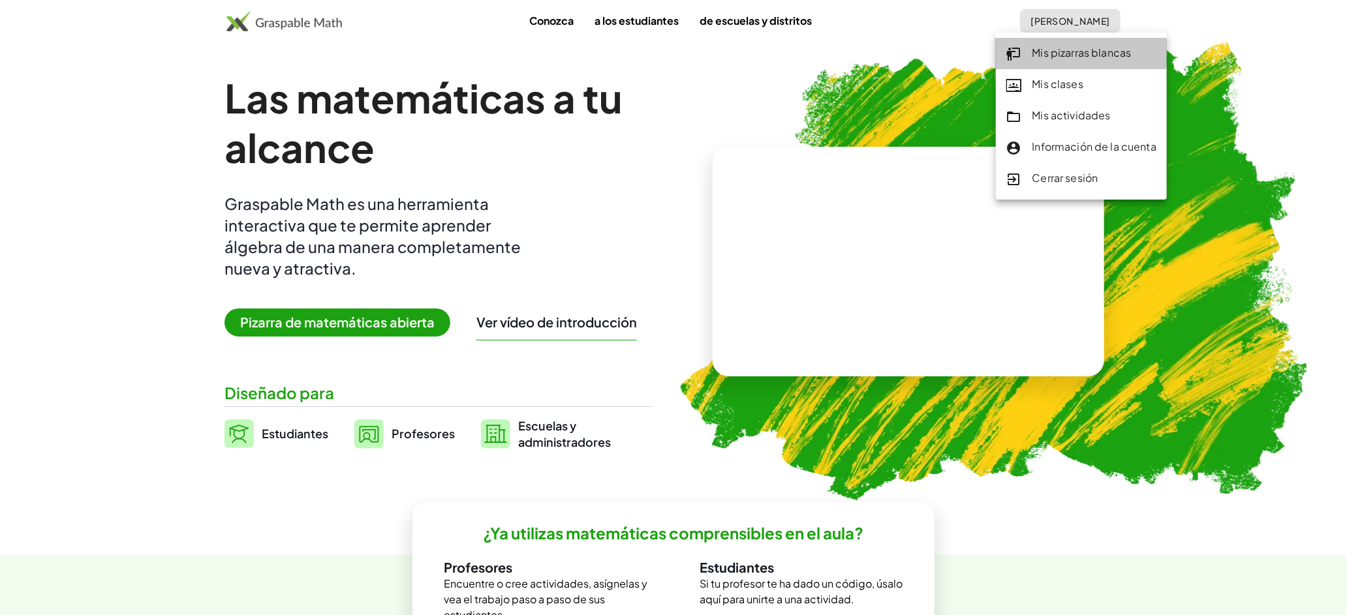
click at [1086, 61] on div "Mis pizarras blancas" at bounding box center [1081, 53] width 151 height 17
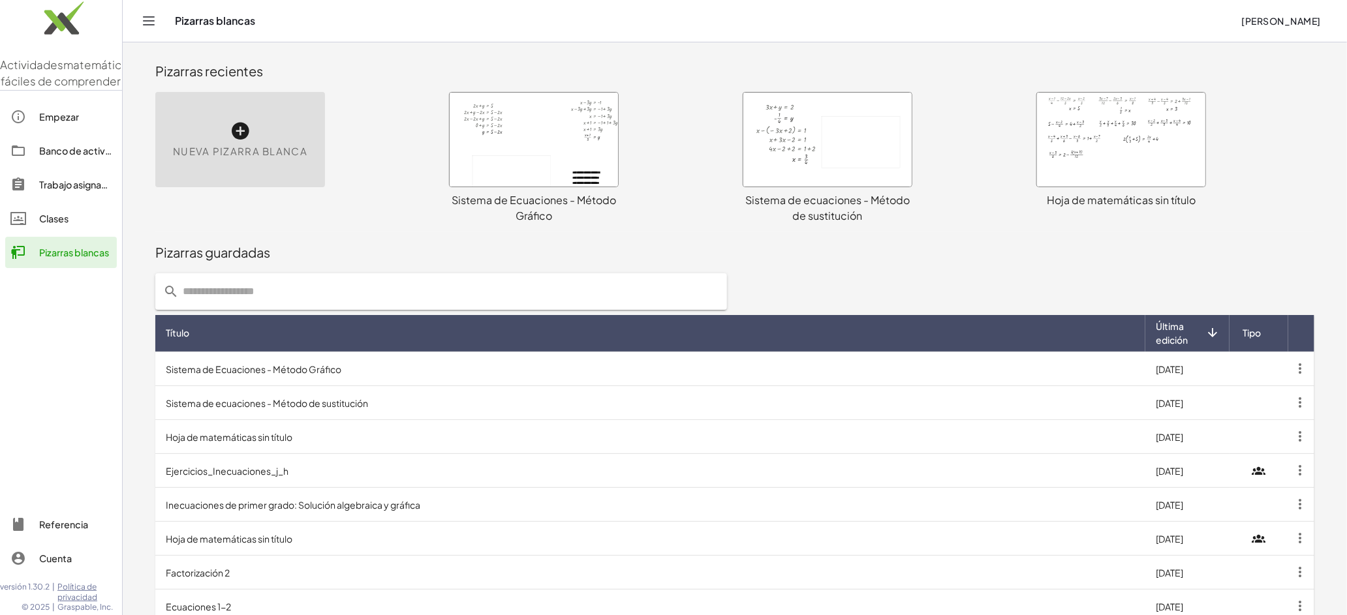
click at [90, 157] on font "Banco de actividades" at bounding box center [87, 151] width 97 height 12
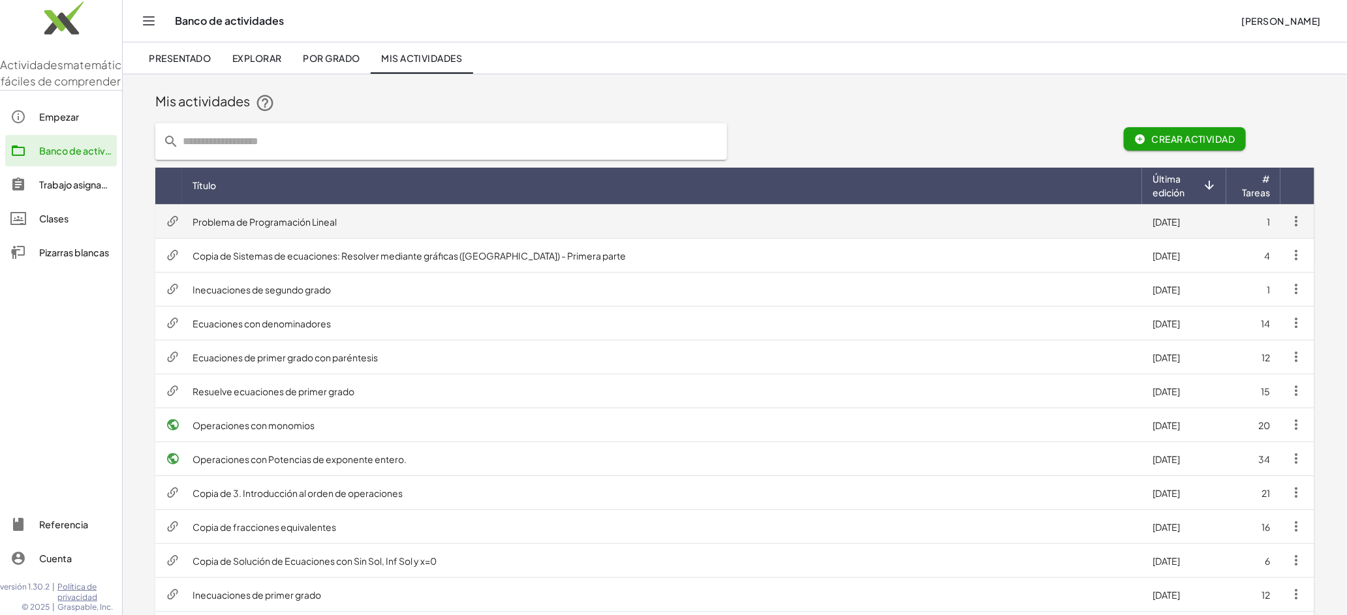
click at [308, 219] on font "Problema de Programación Lineal" at bounding box center [265, 222] width 144 height 12
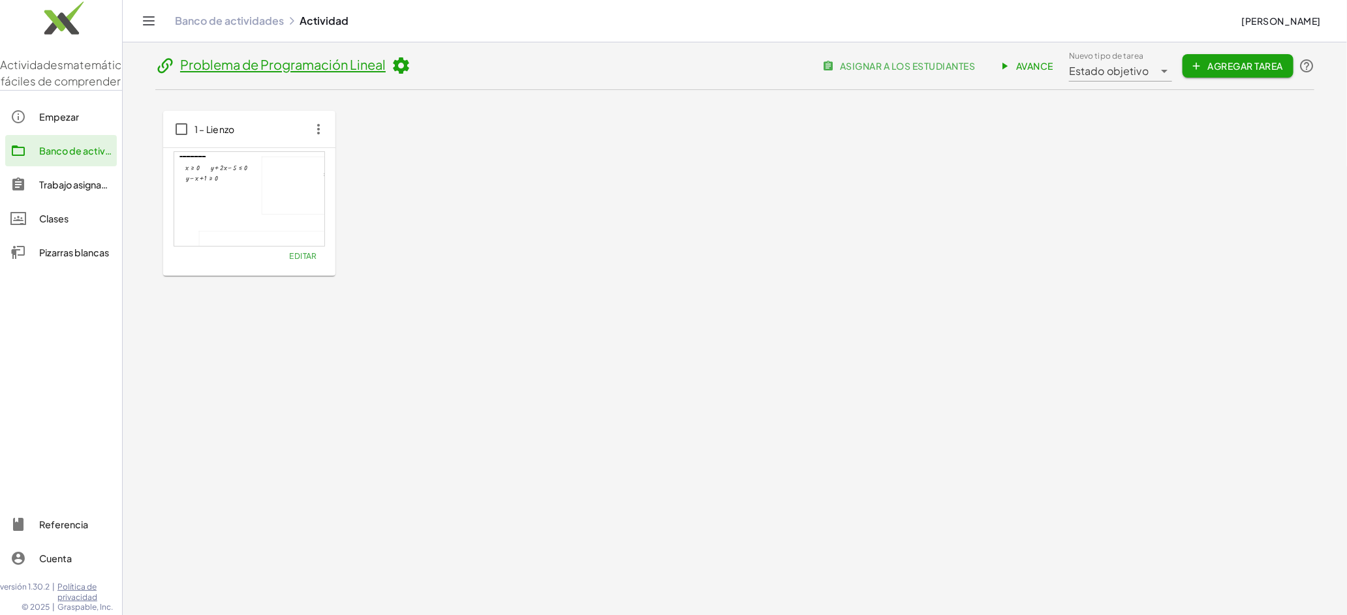
click at [268, 207] on div at bounding box center [249, 199] width 150 height 94
click at [310, 254] on font "Editar" at bounding box center [303, 256] width 28 height 10
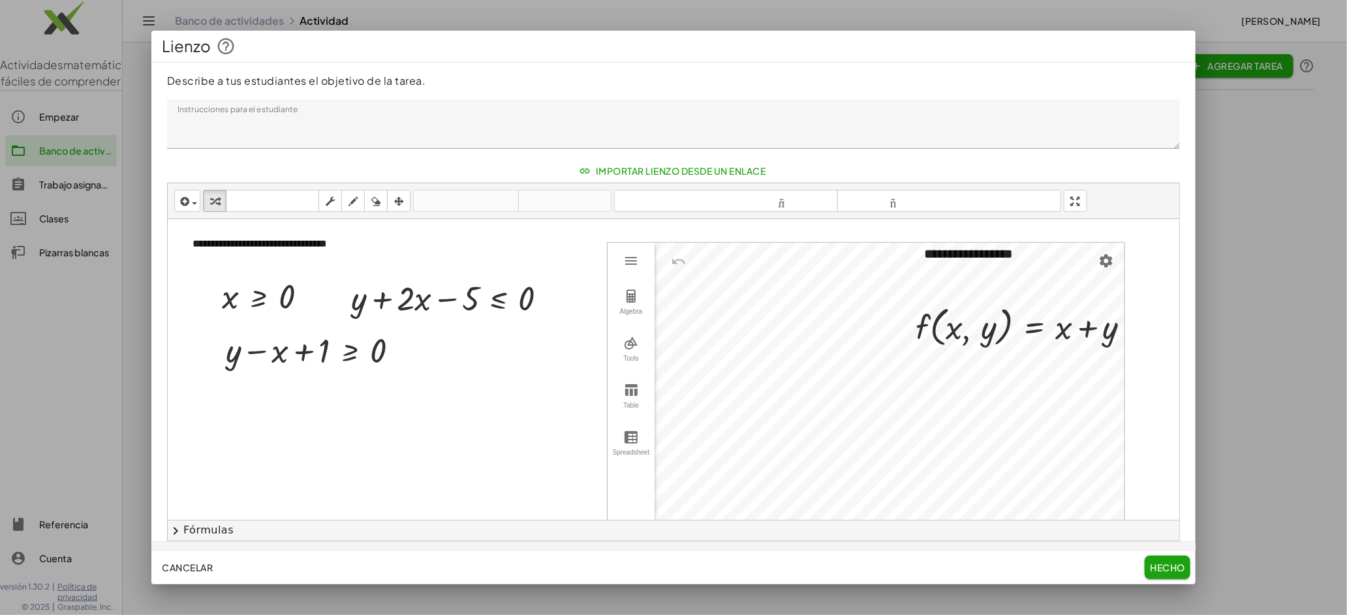
click at [1177, 148] on textarea "Instrucciones para el estudiante" at bounding box center [673, 124] width 1013 height 50
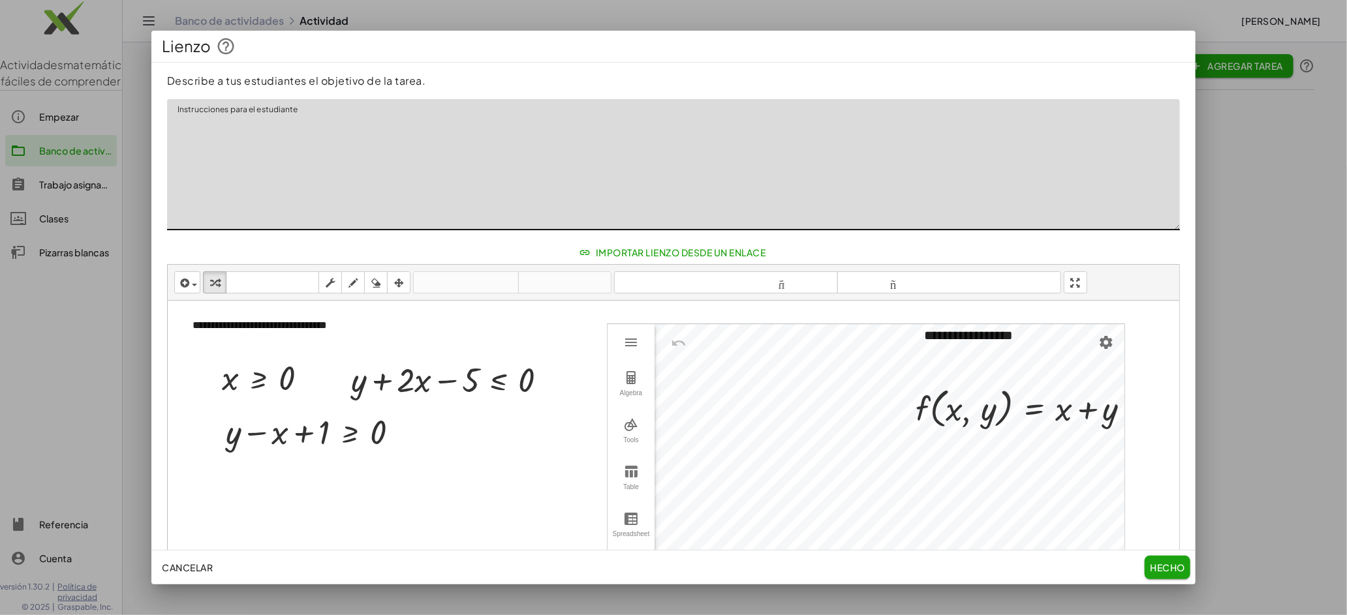
drag, startPoint x: 1175, startPoint y: 146, endPoint x: 1158, endPoint y: 227, distance: 83.2
click at [1158, 227] on textarea "Instrucciones para el estudiante" at bounding box center [673, 164] width 1013 height 131
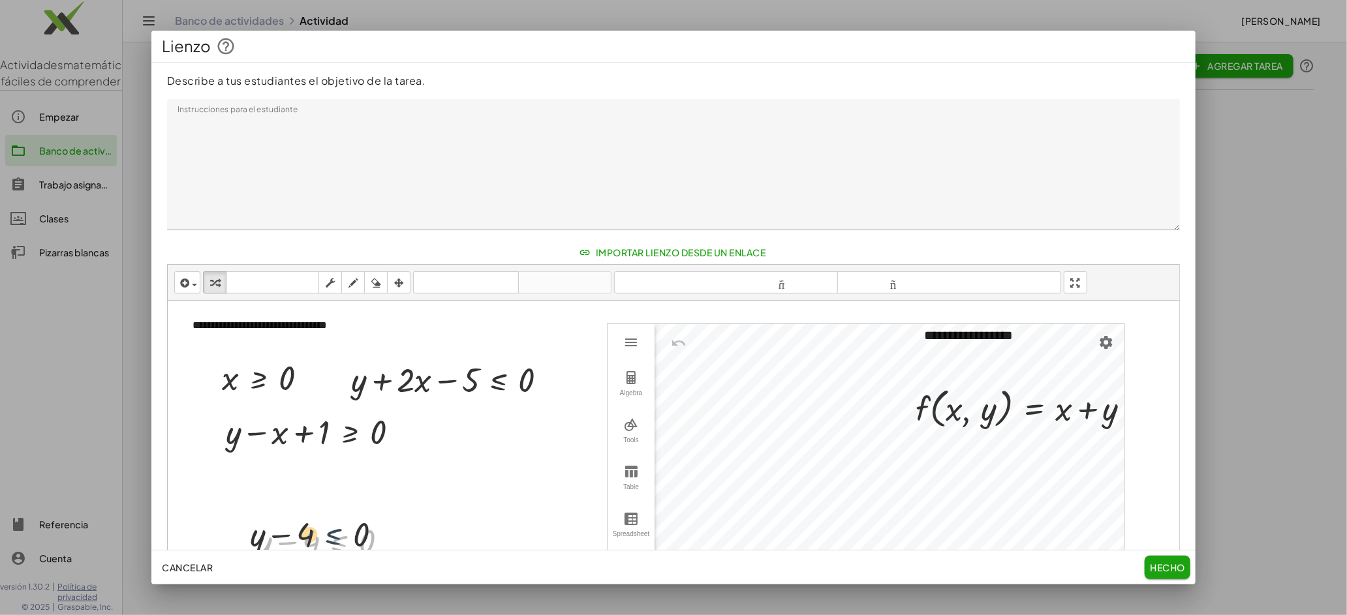
drag, startPoint x: 329, startPoint y: 535, endPoint x: 315, endPoint y: 516, distance: 24.3
click at [315, 516] on div "+ y − 4 ≤ 0 + y − 4 ≤ 0" at bounding box center [322, 541] width 171 height 51
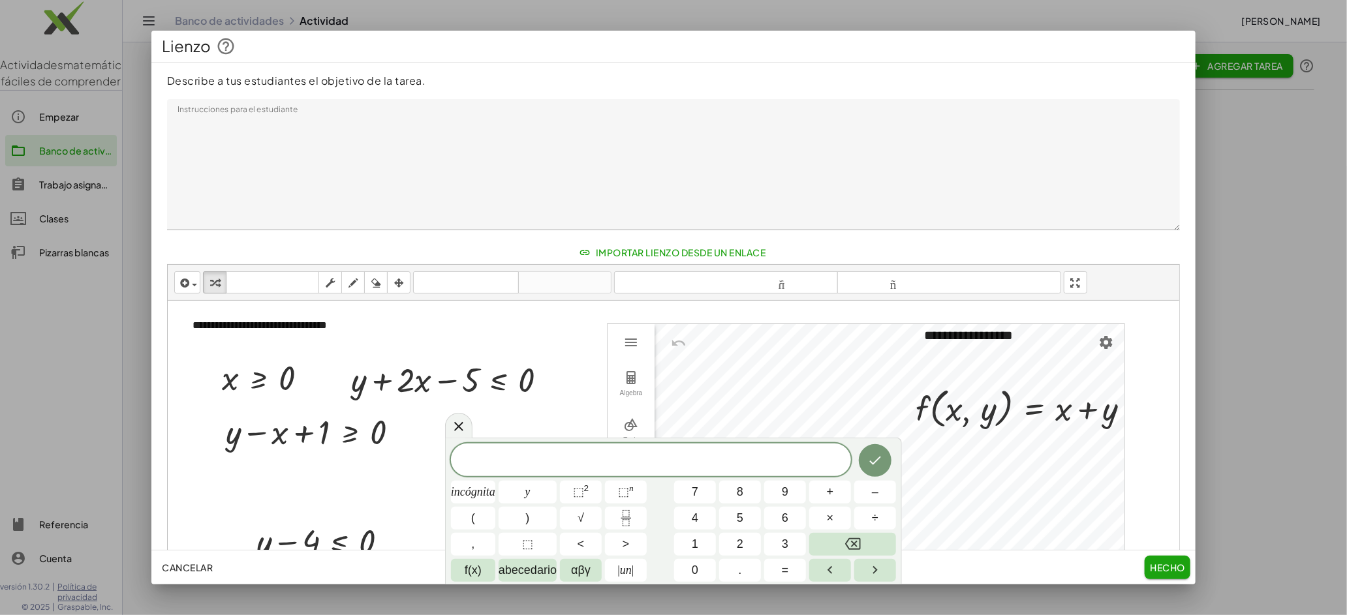
scroll to position [16, 0]
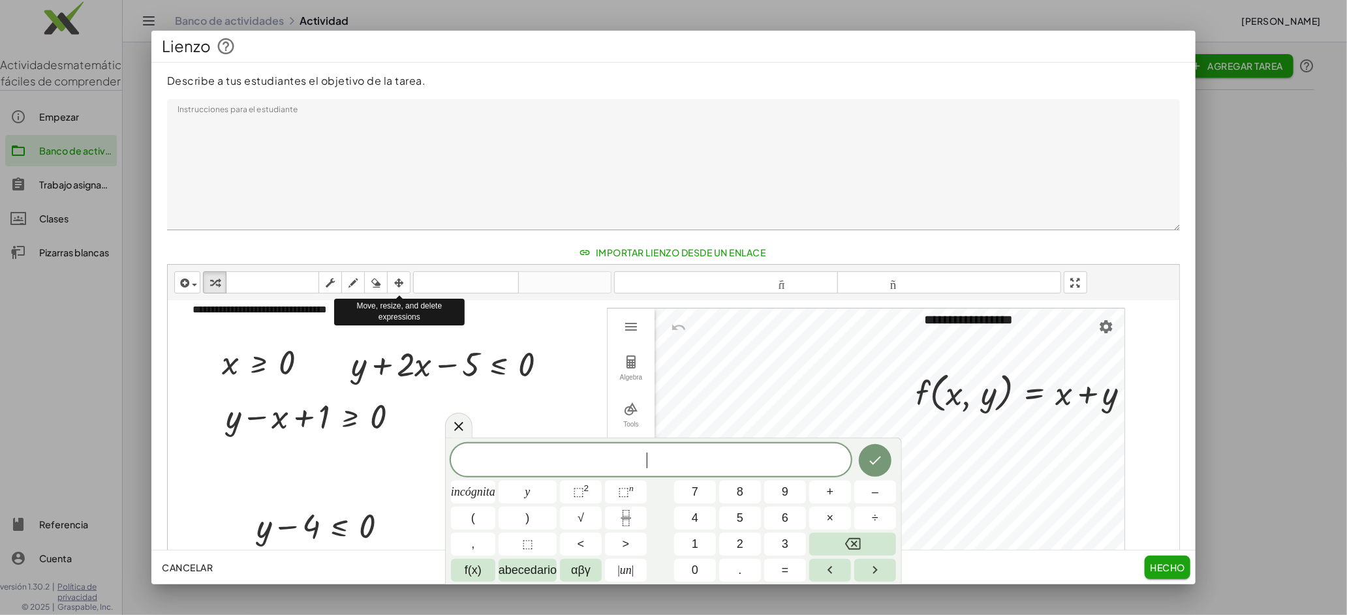
drag, startPoint x: 399, startPoint y: 284, endPoint x: 389, endPoint y: 300, distance: 18.5
click at [399, 284] on icon "button" at bounding box center [399, 283] width 10 height 16
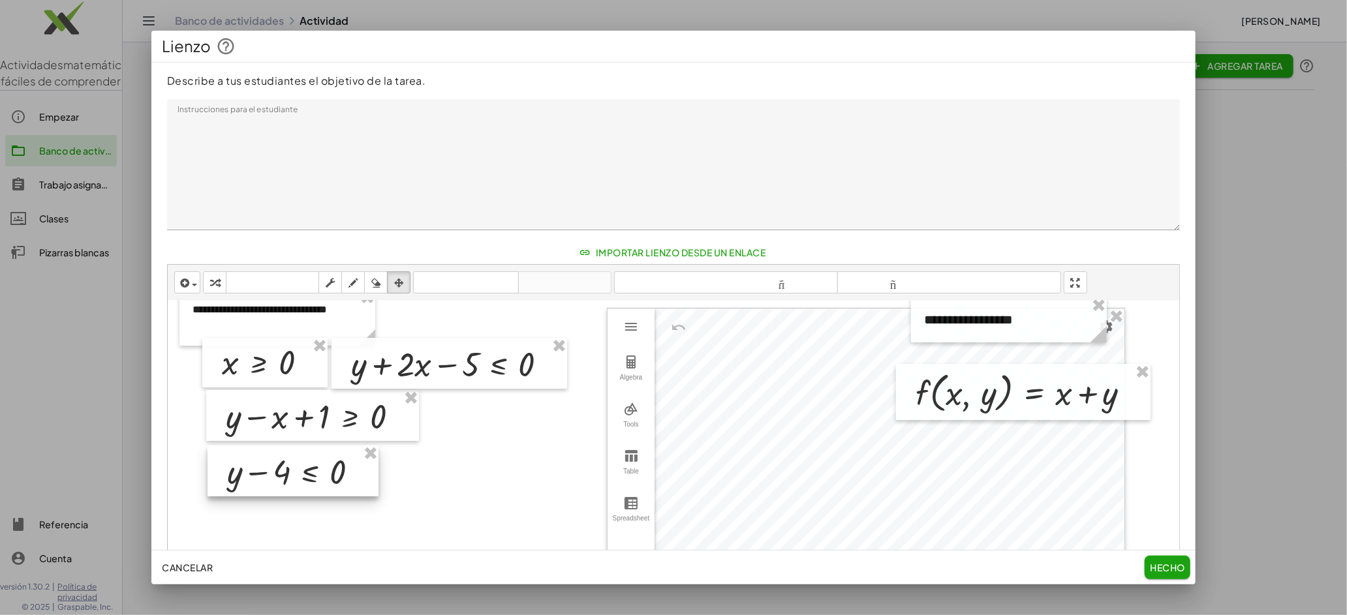
drag, startPoint x: 337, startPoint y: 523, endPoint x: 308, endPoint y: 469, distance: 61.6
click at [308, 469] on div at bounding box center [293, 471] width 171 height 51
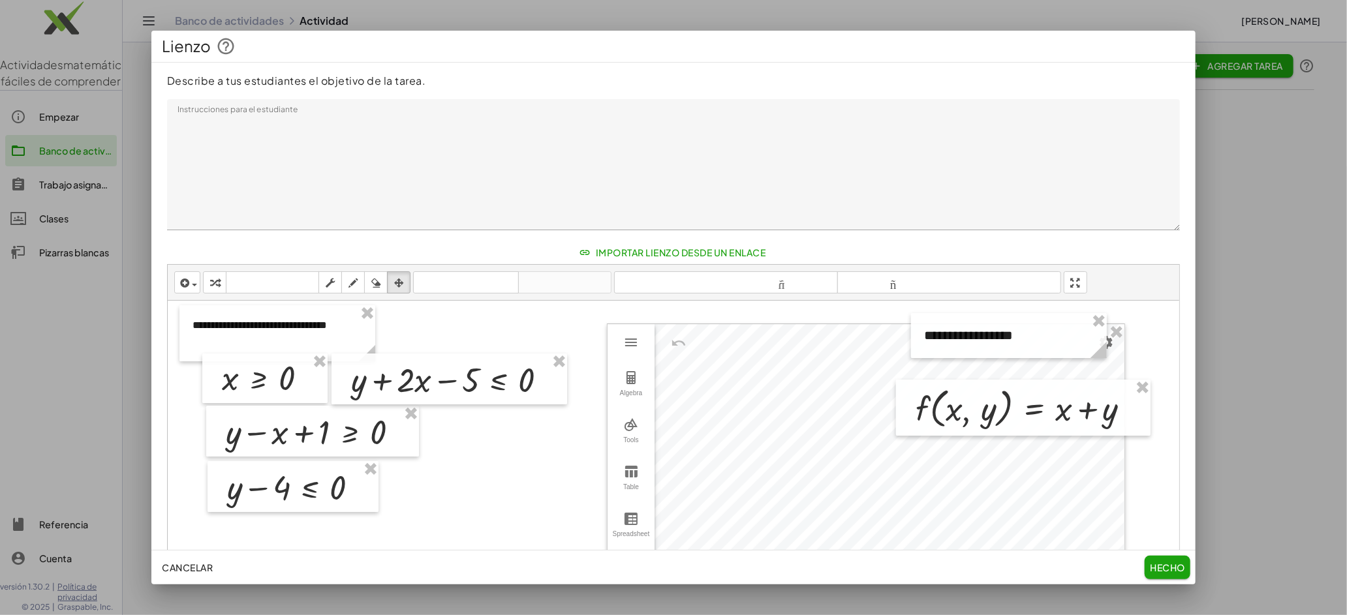
click at [401, 284] on icon "button" at bounding box center [399, 283] width 10 height 16
click at [404, 283] on div "button" at bounding box center [398, 283] width 17 height 16
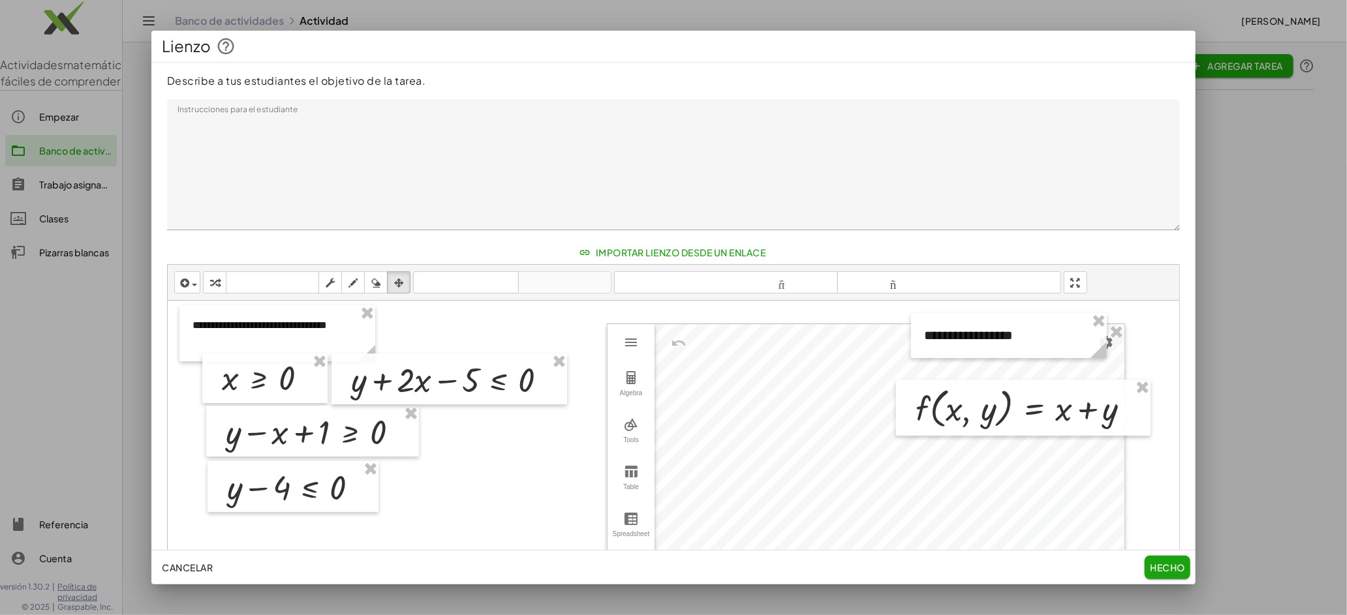
click at [221, 291] on button "transformar" at bounding box center [214, 282] width 23 height 22
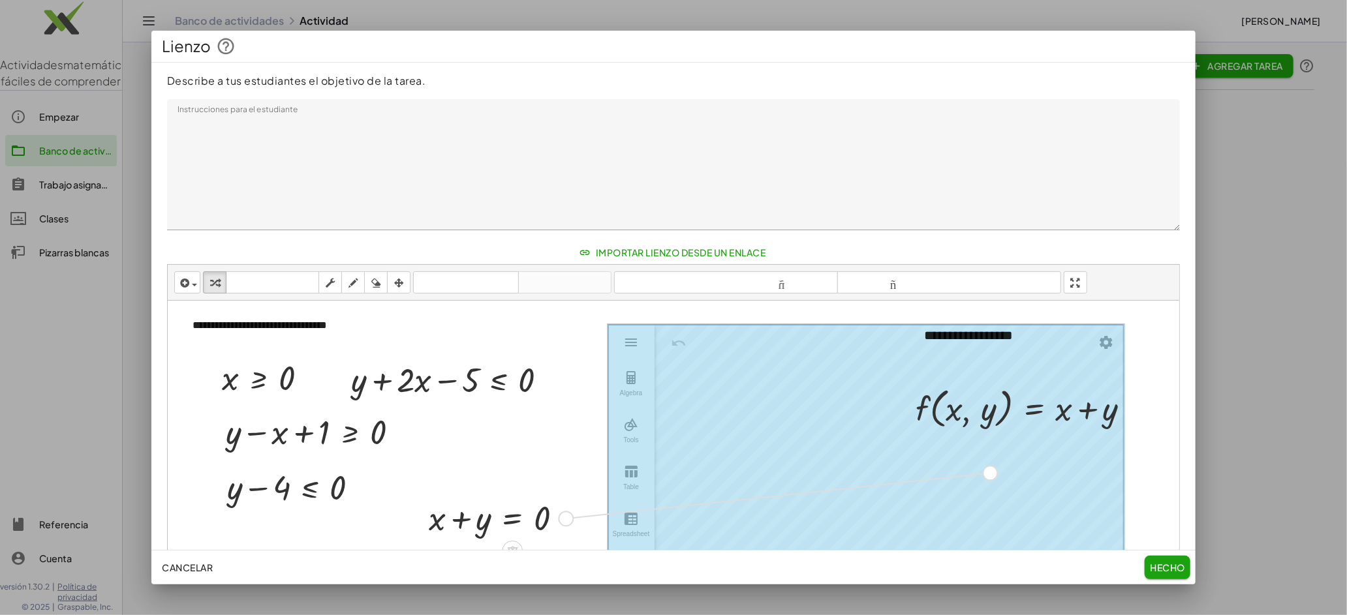
drag, startPoint x: 568, startPoint y: 518, endPoint x: 995, endPoint y: 472, distance: 429.2
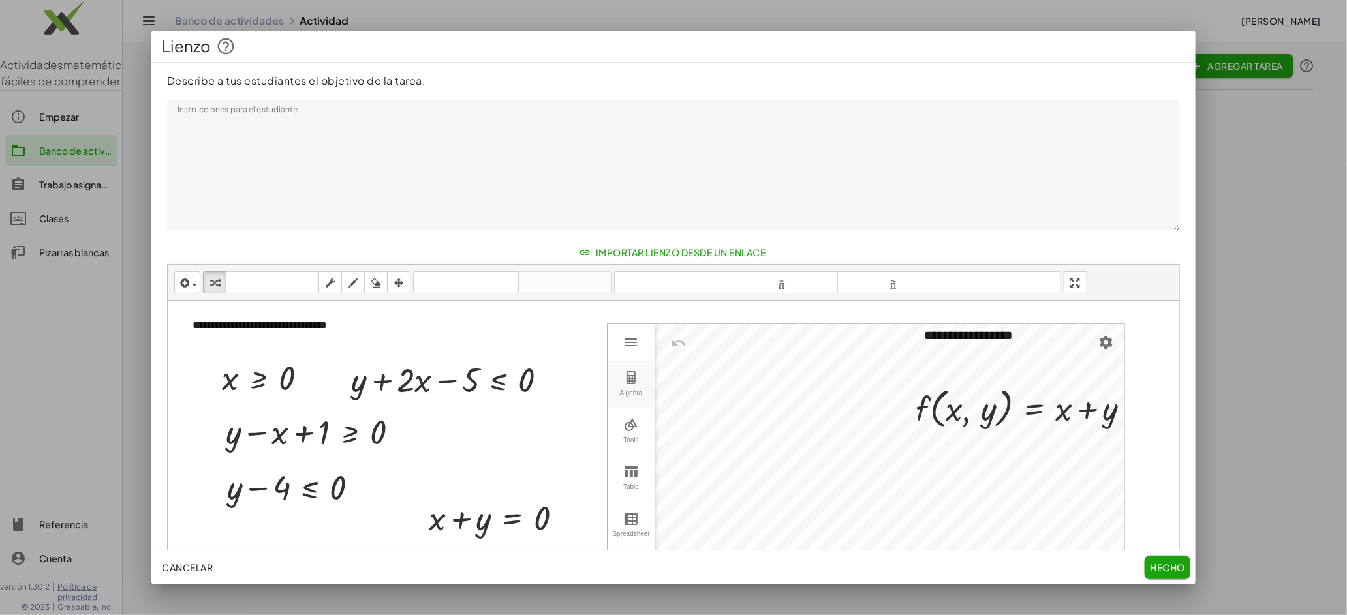
click at [631, 380] on img "Graphing Calculator" at bounding box center [631, 378] width 16 height 16
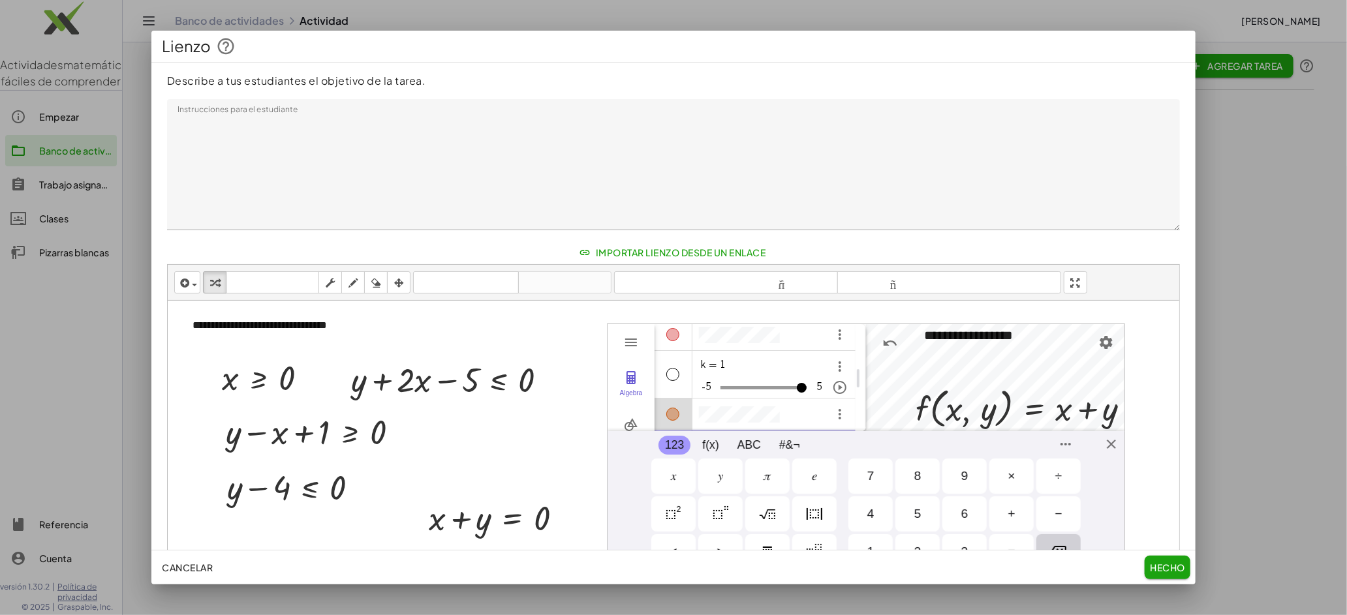
scroll to position [228, 0]
drag, startPoint x: 770, startPoint y: 356, endPoint x: 763, endPoint y: 358, distance: 6.8
type input "***"
click at [763, 358] on input "Algebra" at bounding box center [763, 355] width 86 height 21
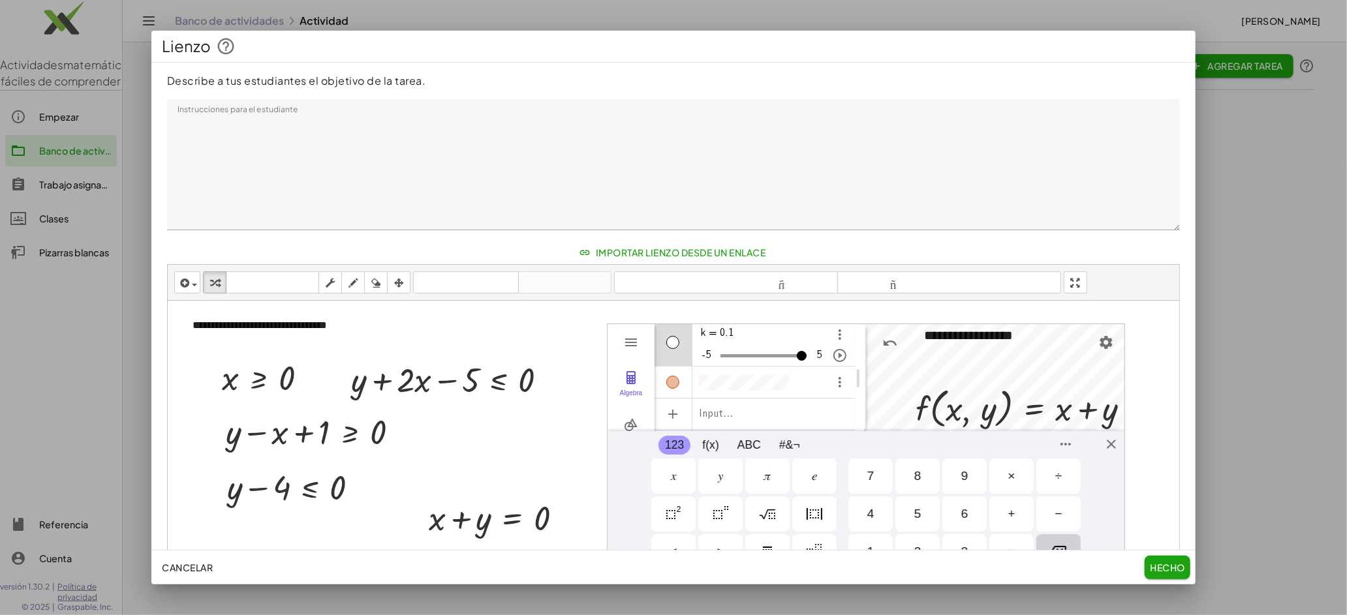
click at [1171, 570] on font "Hecho" at bounding box center [1167, 568] width 35 height 12
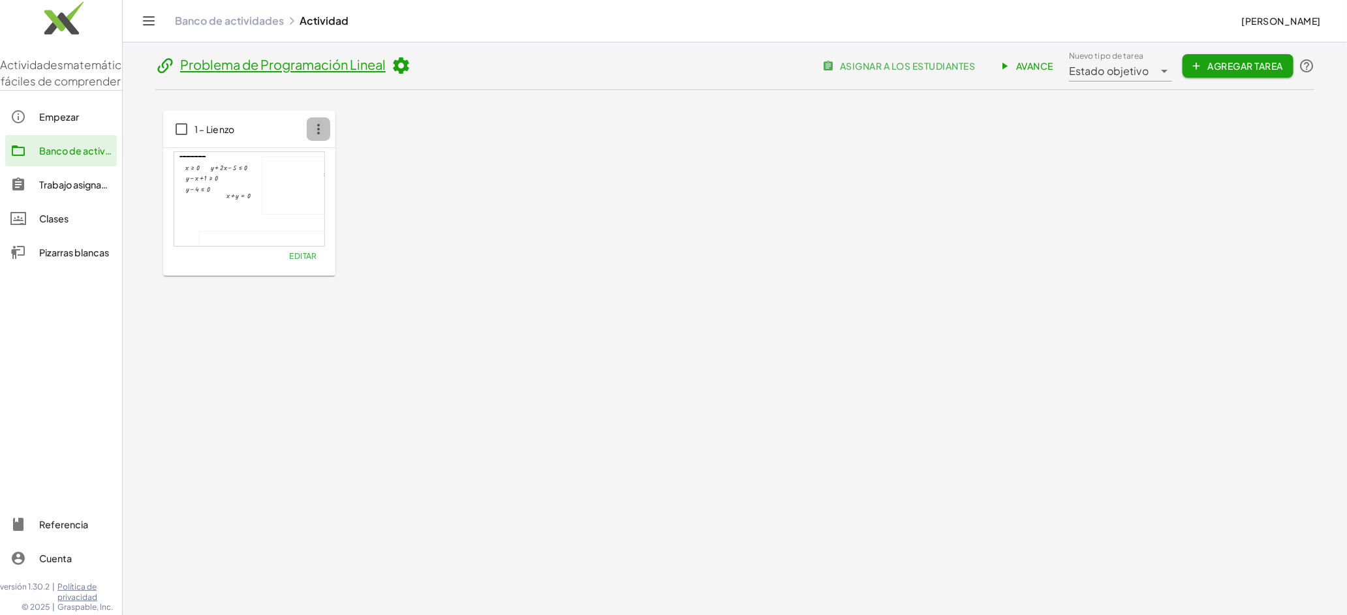
click at [318, 129] on icon "button" at bounding box center [318, 128] width 23 height 23
click at [269, 129] on div "1 – Lienzo" at bounding box center [249, 129] width 172 height 37
click at [305, 257] on font "Editar" at bounding box center [303, 256] width 28 height 10
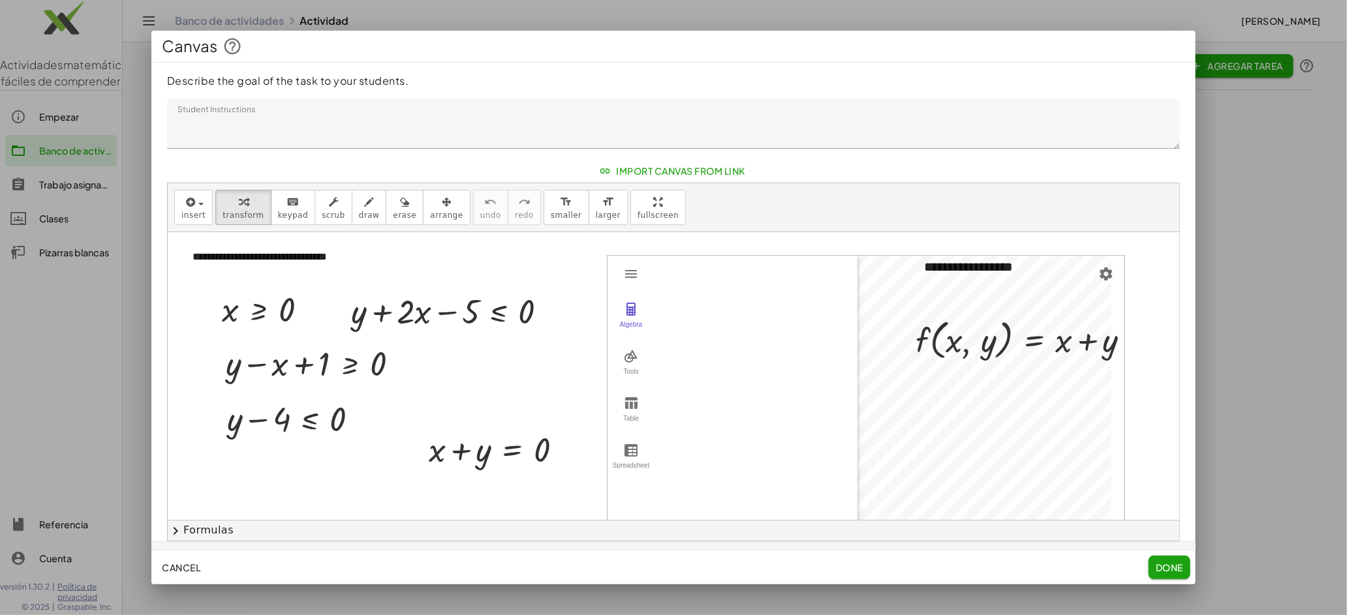
scroll to position [219, 0]
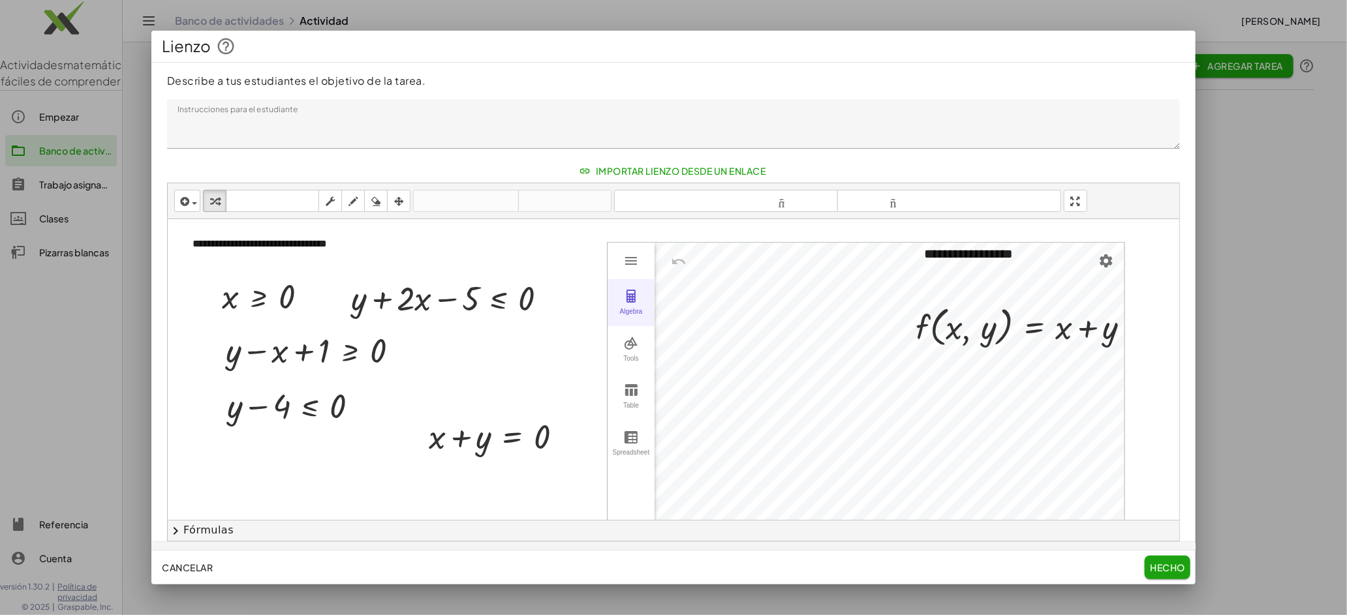
click at [632, 300] on img "Graphing Calculator" at bounding box center [631, 296] width 16 height 16
click at [675, 483] on div "Algebra" at bounding box center [672, 489] width 13 height 13
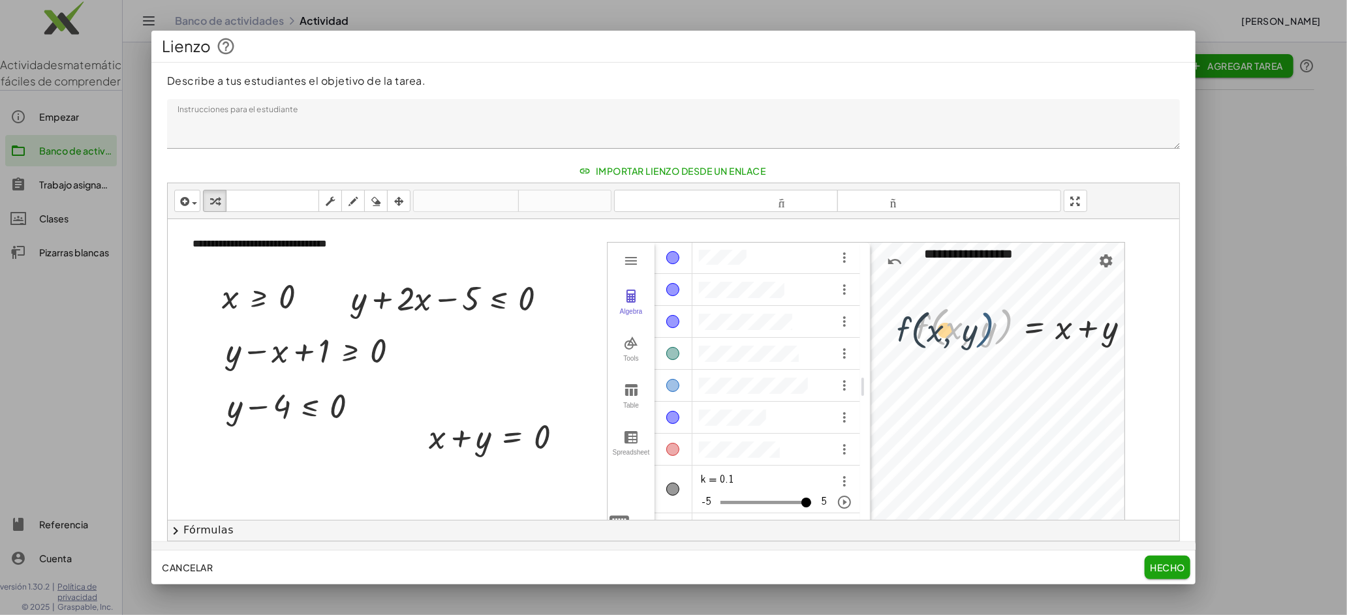
drag, startPoint x: 1004, startPoint y: 331, endPoint x: 1075, endPoint y: 341, distance: 71.8
click at [981, 335] on div at bounding box center [1028, 326] width 238 height 50
click at [401, 201] on icon "button" at bounding box center [399, 202] width 10 height 16
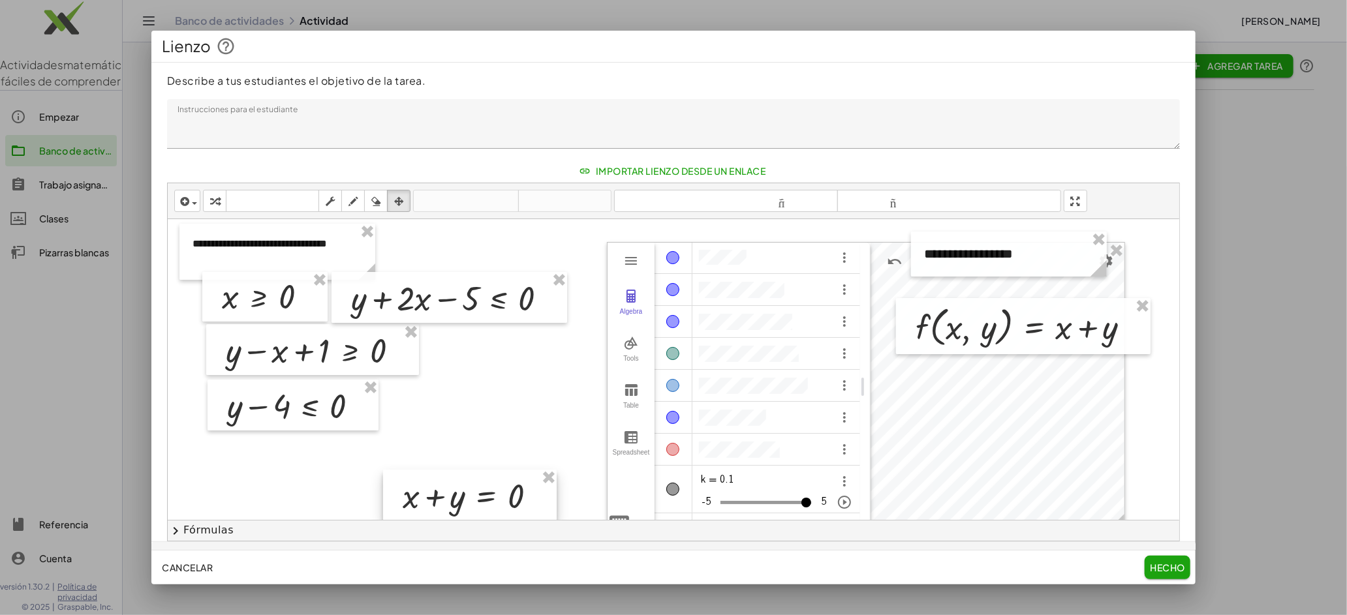
drag, startPoint x: 518, startPoint y: 427, endPoint x: 492, endPoint y: 486, distance: 64.9
click at [492, 486] on div at bounding box center [470, 495] width 174 height 51
click at [279, 463] on div at bounding box center [673, 579] width 1011 height 721
drag, startPoint x: 1050, startPoint y: 249, endPoint x: 374, endPoint y: 455, distance: 706.8
click at [347, 461] on div at bounding box center [306, 466] width 196 height 45
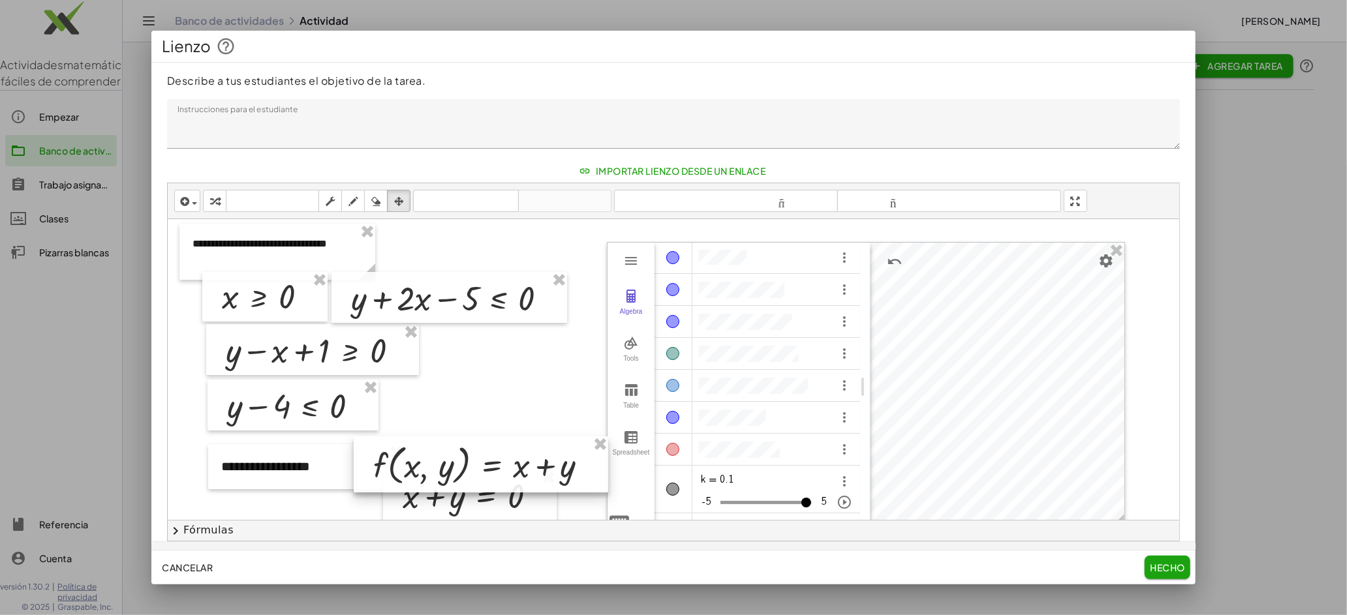
drag, startPoint x: 930, startPoint y: 308, endPoint x: 388, endPoint y: 446, distance: 559.6
click at [388, 446] on div at bounding box center [481, 465] width 254 height 56
click at [503, 403] on div at bounding box center [673, 579] width 1011 height 721
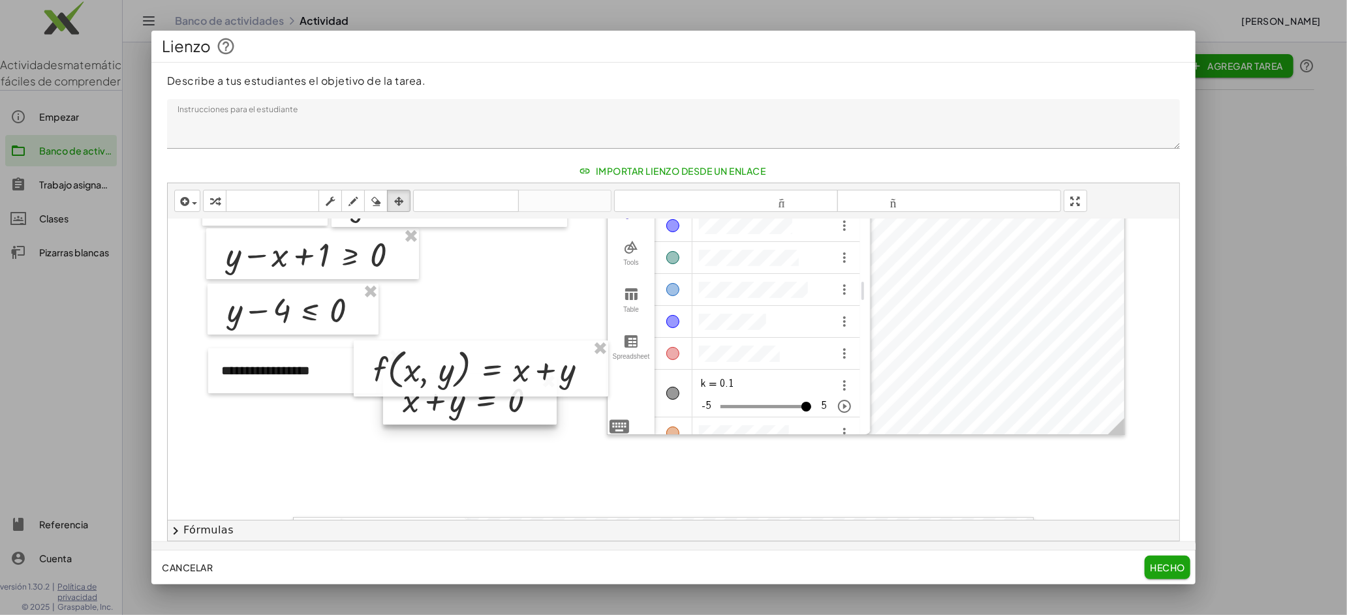
scroll to position [115, 0]
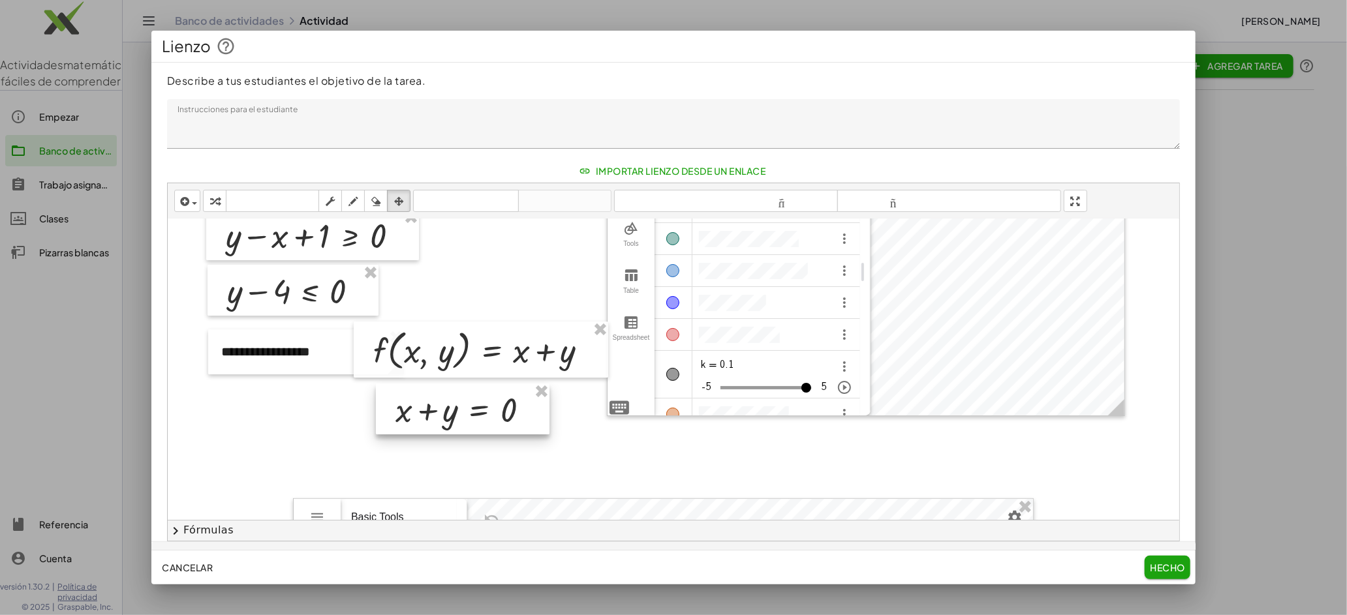
drag, startPoint x: 533, startPoint y: 395, endPoint x: 526, endPoint y: 424, distance: 29.6
click at [526, 424] on div at bounding box center [463, 409] width 174 height 51
click at [606, 449] on div at bounding box center [673, 464] width 1011 height 721
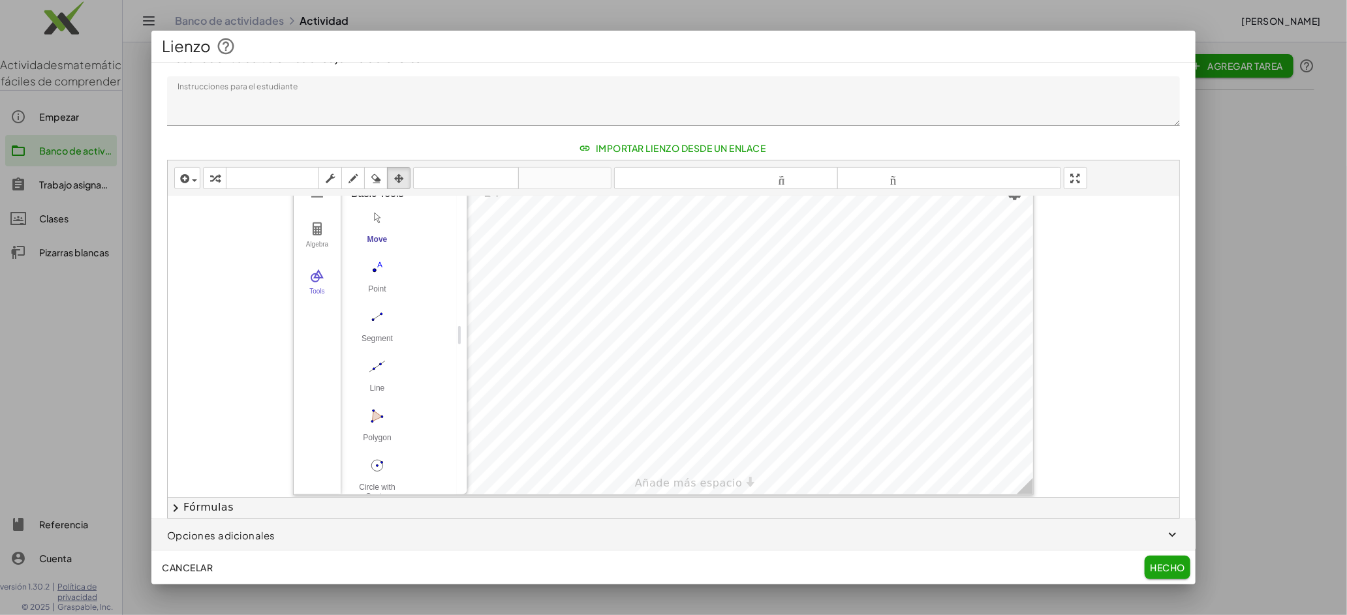
scroll to position [420, 0]
click at [1177, 570] on font "Hecho" at bounding box center [1167, 568] width 35 height 12
